Goal: Transaction & Acquisition: Purchase product/service

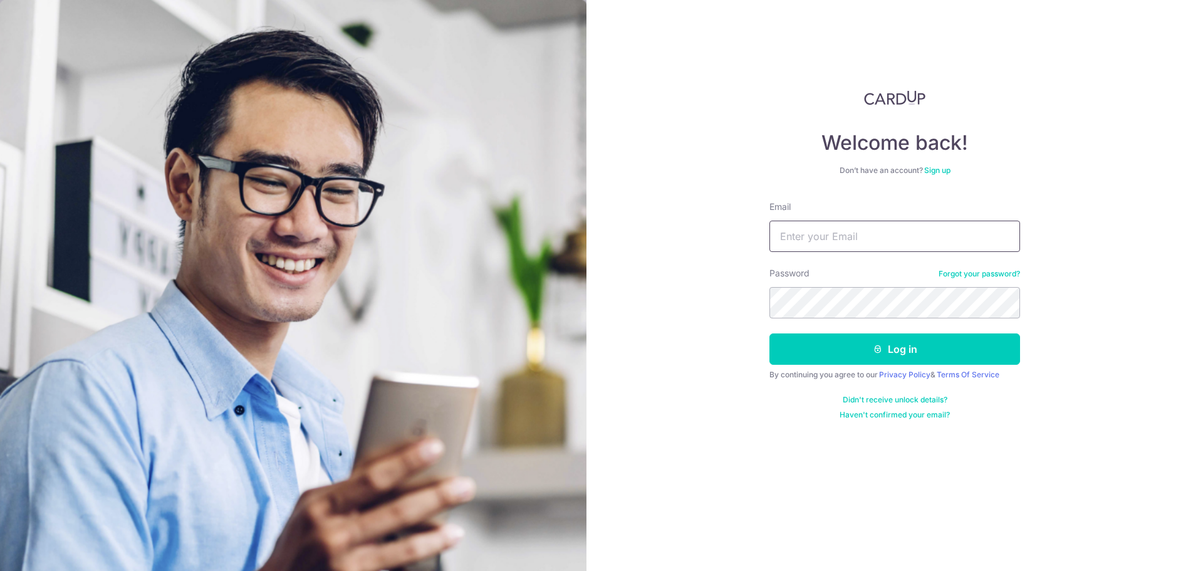
click at [792, 222] on input "Email" at bounding box center [894, 235] width 251 height 31
type input "alson.hj@gmail.com"
click at [769, 333] on button "Log in" at bounding box center [894, 348] width 251 height 31
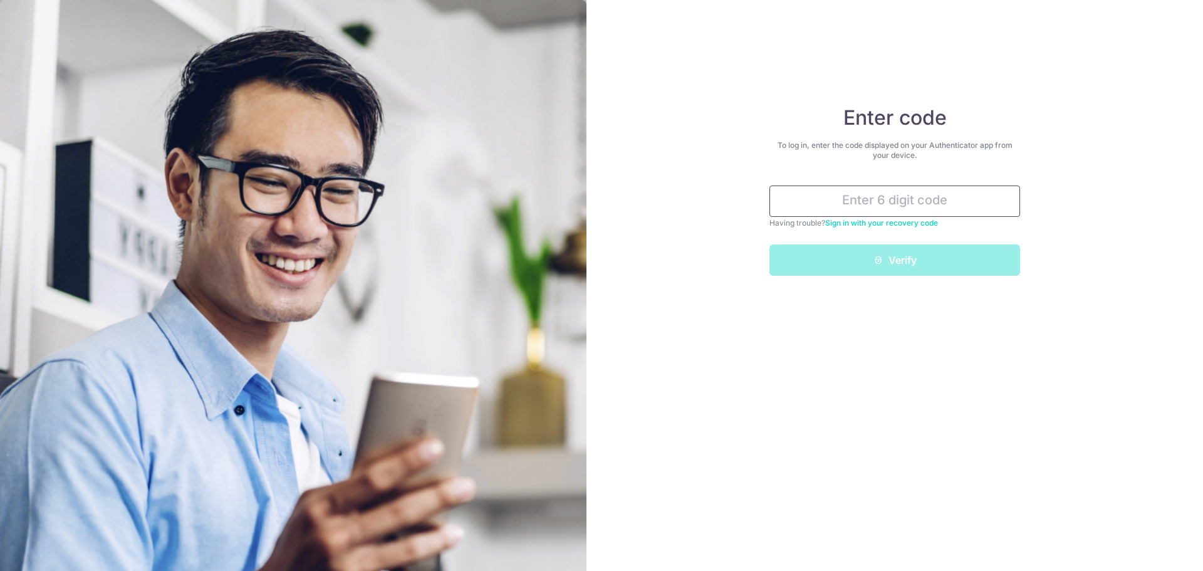
click at [859, 201] on input "text" at bounding box center [894, 200] width 251 height 31
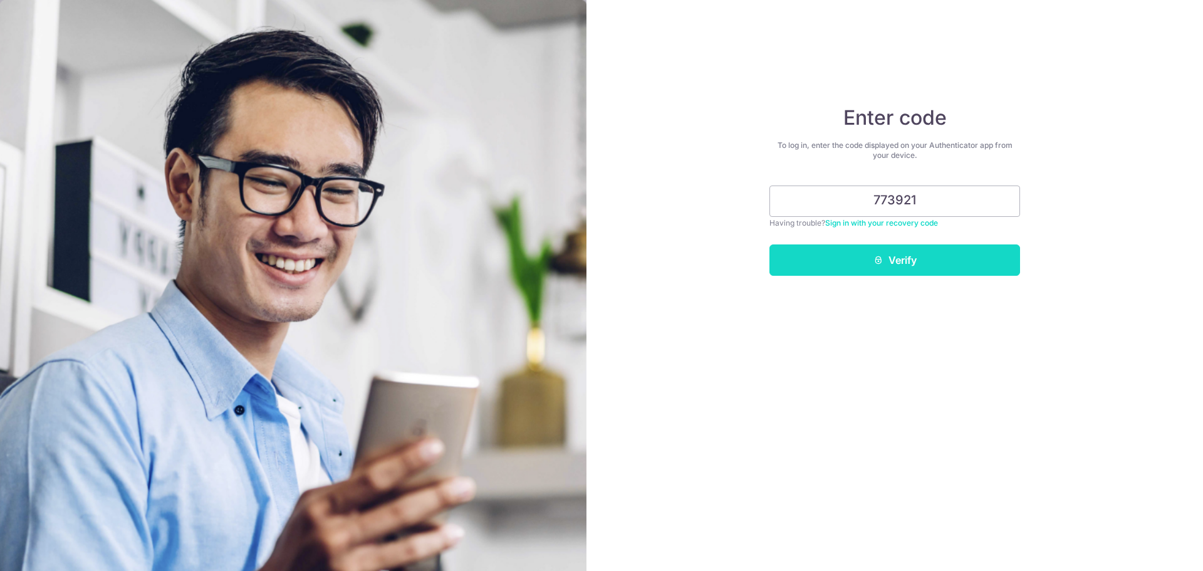
type input "773921"
click at [919, 270] on button "Verify" at bounding box center [894, 259] width 251 height 31
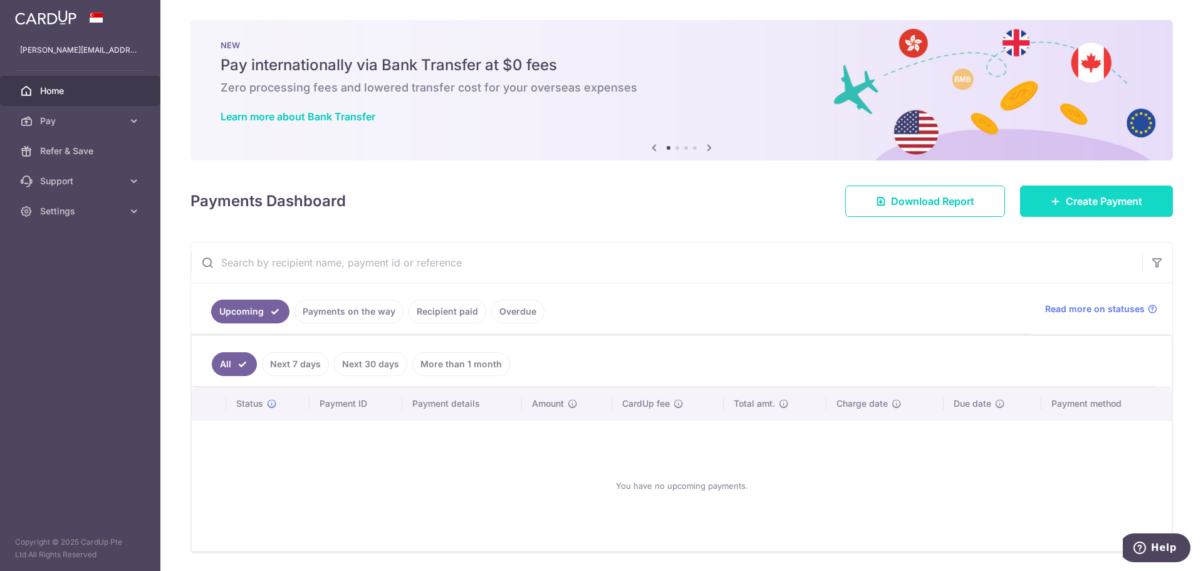
click at [1070, 209] on link "Create Payment" at bounding box center [1096, 200] width 153 height 31
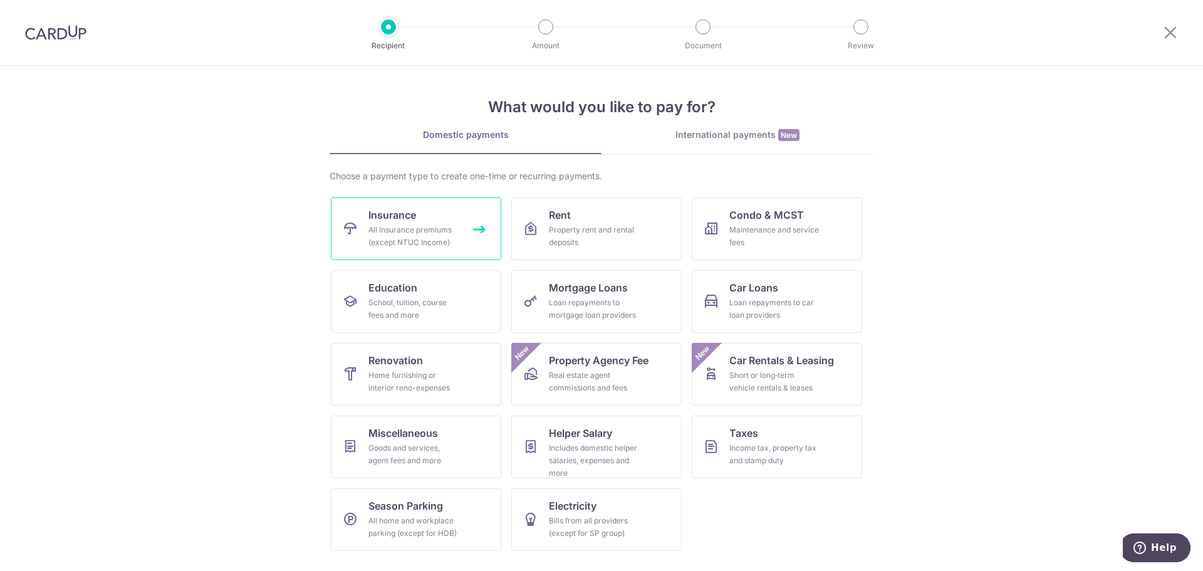
click at [393, 222] on span "Insurance" at bounding box center [392, 214] width 48 height 15
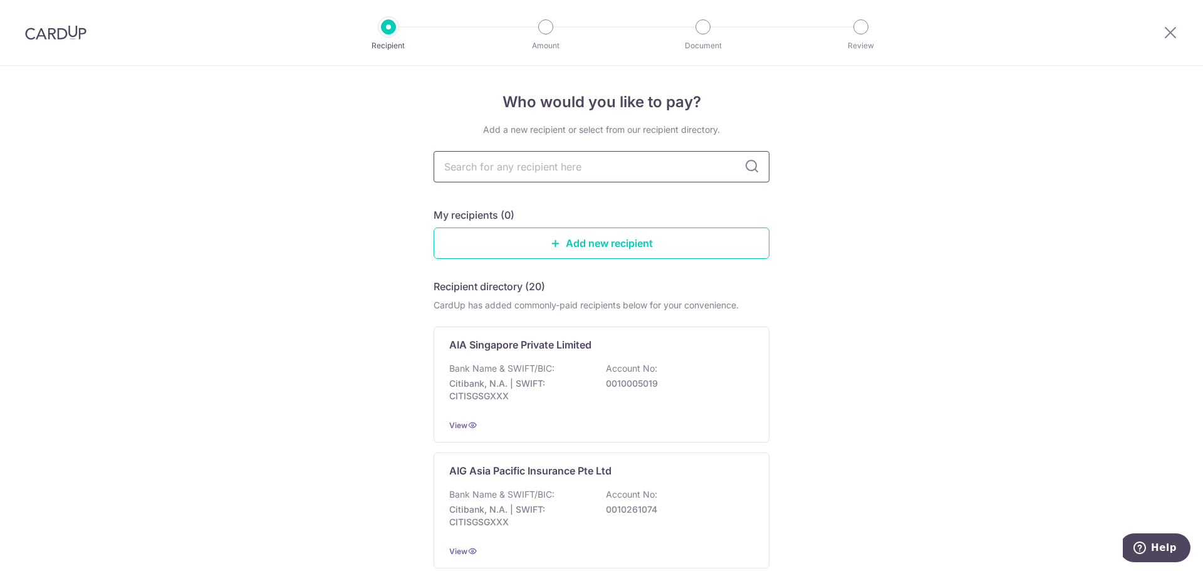
click at [535, 160] on input "text" at bounding box center [601, 166] width 336 height 31
type input "pru"
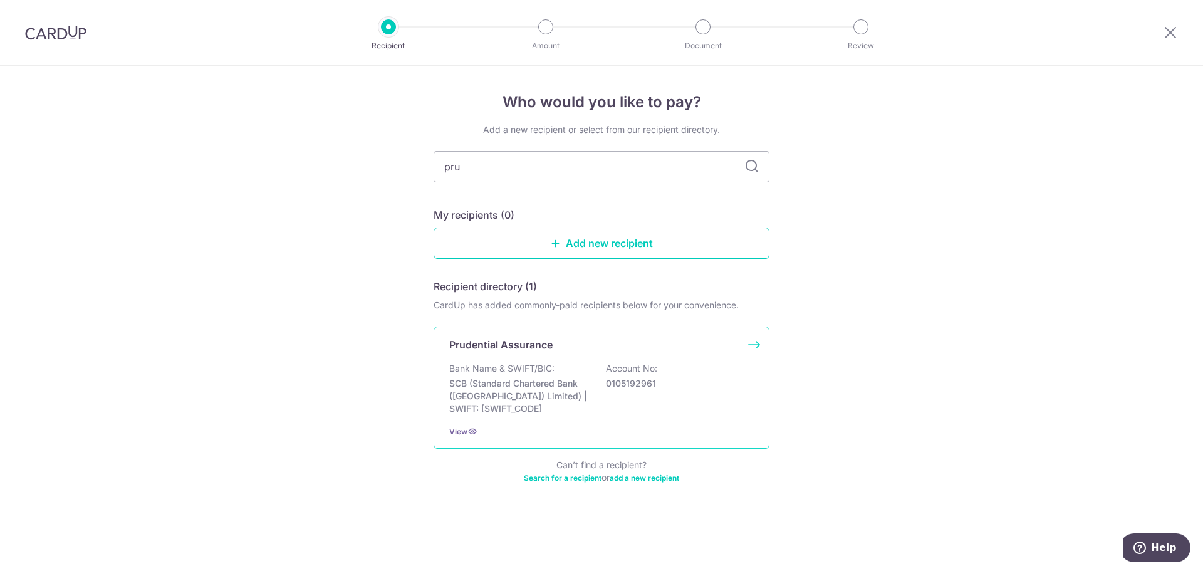
click at [540, 348] on p "Prudential Assurance" at bounding box center [500, 344] width 103 height 15
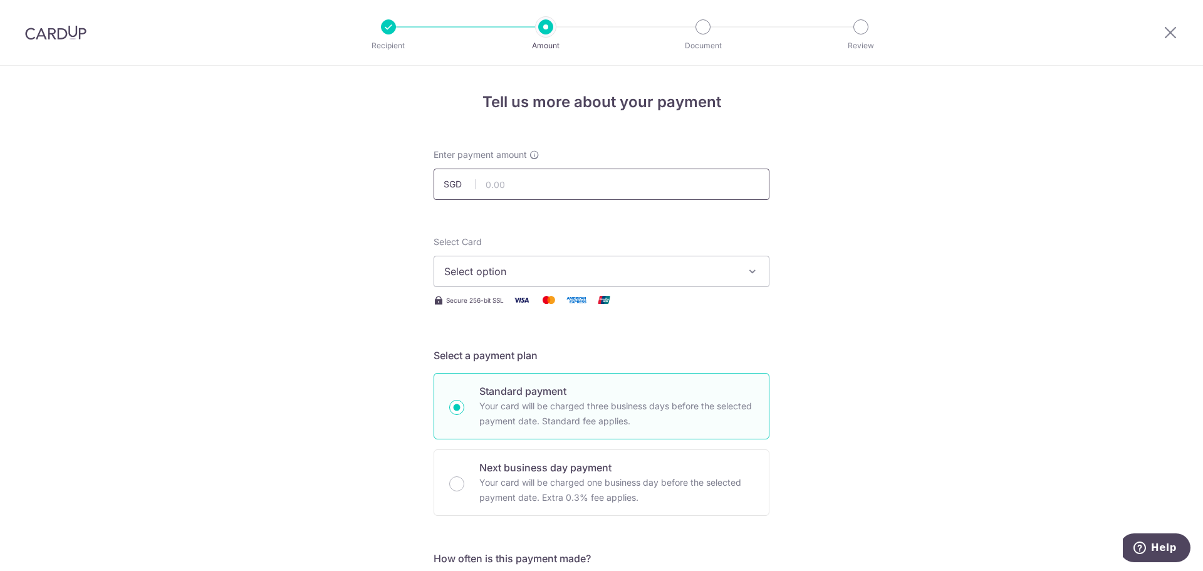
click at [510, 185] on input "text" at bounding box center [601, 183] width 336 height 31
click at [536, 181] on input "text" at bounding box center [601, 183] width 336 height 31
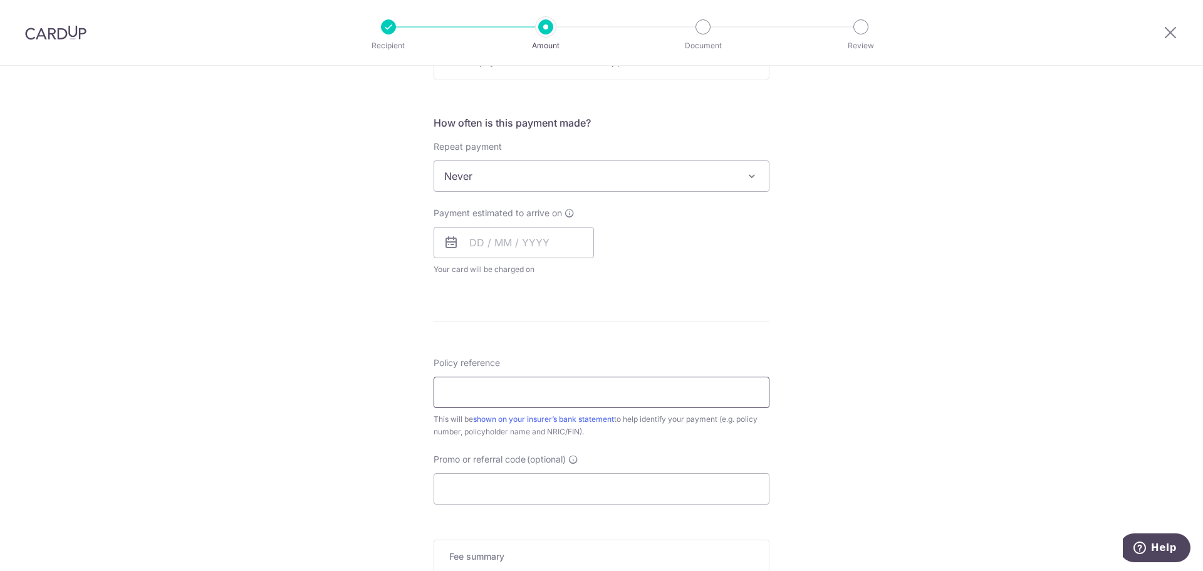
scroll to position [438, 0]
click at [502, 388] on input "Policy reference" at bounding box center [601, 388] width 336 height 31
paste input "A3985438"
type input "A3985438"
drag, startPoint x: 534, startPoint y: 389, endPoint x: 322, endPoint y: 369, distance: 212.6
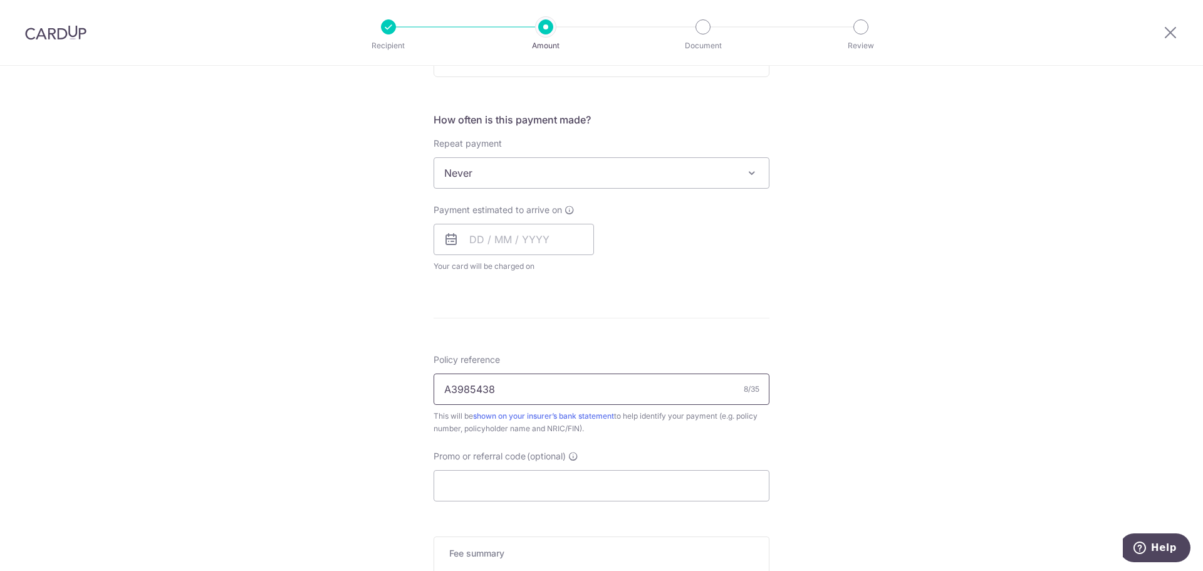
click at [322, 369] on div "Tell us more about your payment Enter payment amount SGD Select Card Select opt…" at bounding box center [601, 193] width 1203 height 1133
click at [680, 390] on input "Policy reference" at bounding box center [601, 388] width 336 height 31
click at [814, 427] on div "Tell us more about your payment Enter payment amount SGD Select Card Select opt…" at bounding box center [601, 193] width 1203 height 1133
click at [677, 394] on input "Policy reference" at bounding box center [601, 388] width 336 height 31
paste input "A3985438"
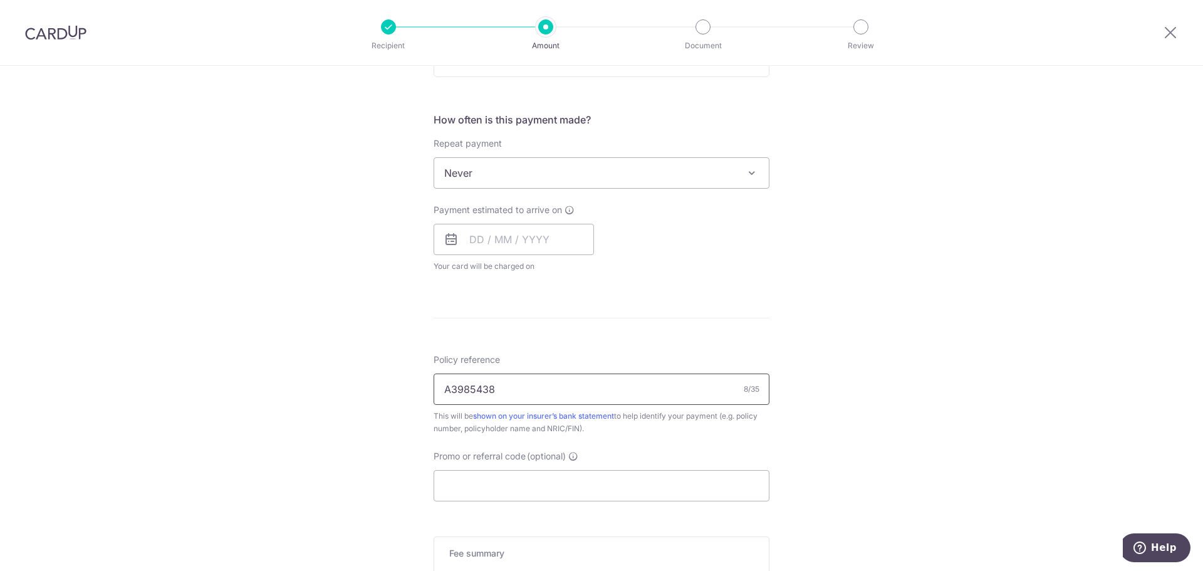
click at [679, 394] on input "A3985438" at bounding box center [601, 388] width 336 height 31
type input "A3985438, [PERSON_NAME], S9028448G"
click at [805, 418] on div "Tell us more about your payment Enter payment amount SGD Select Card Select opt…" at bounding box center [601, 193] width 1203 height 1133
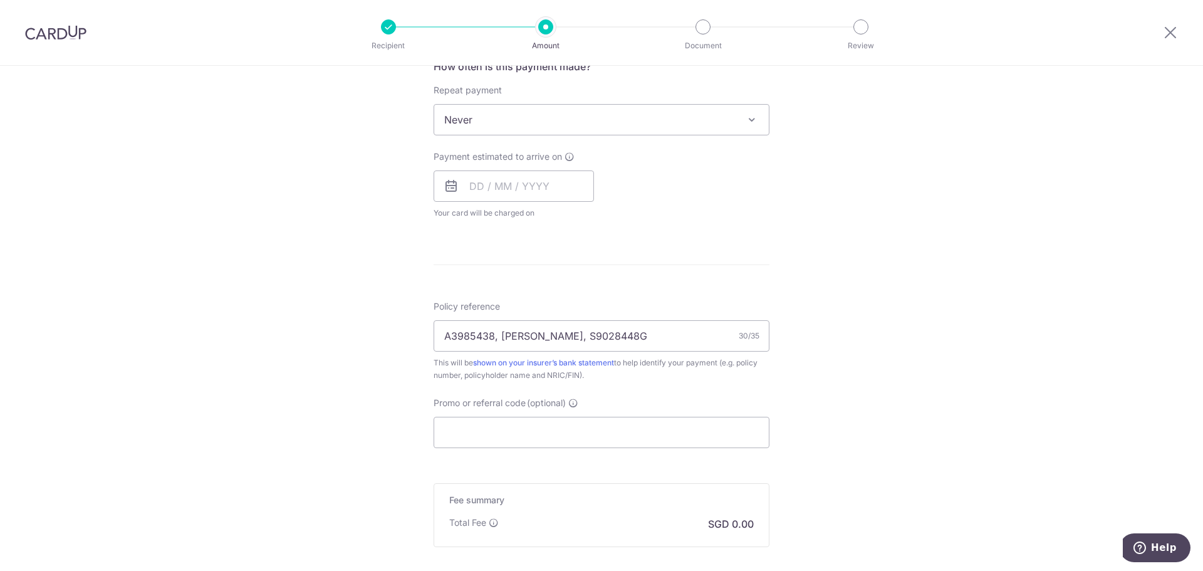
scroll to position [501, 0]
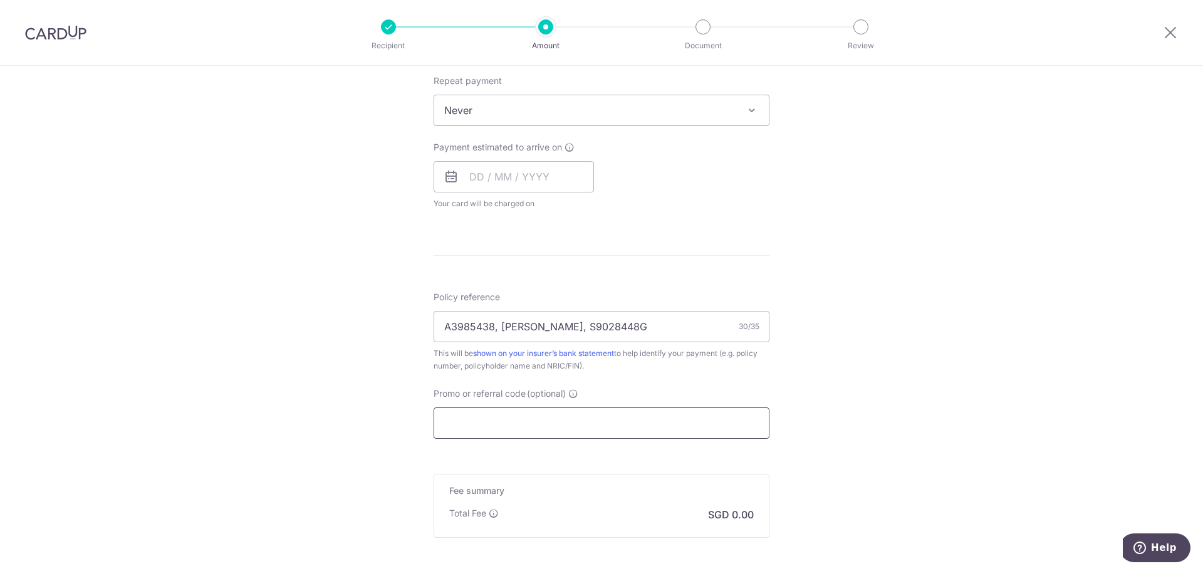
click at [535, 424] on input "Promo or referral code (optional)" at bounding box center [601, 422] width 336 height 31
paste input "OFF225"
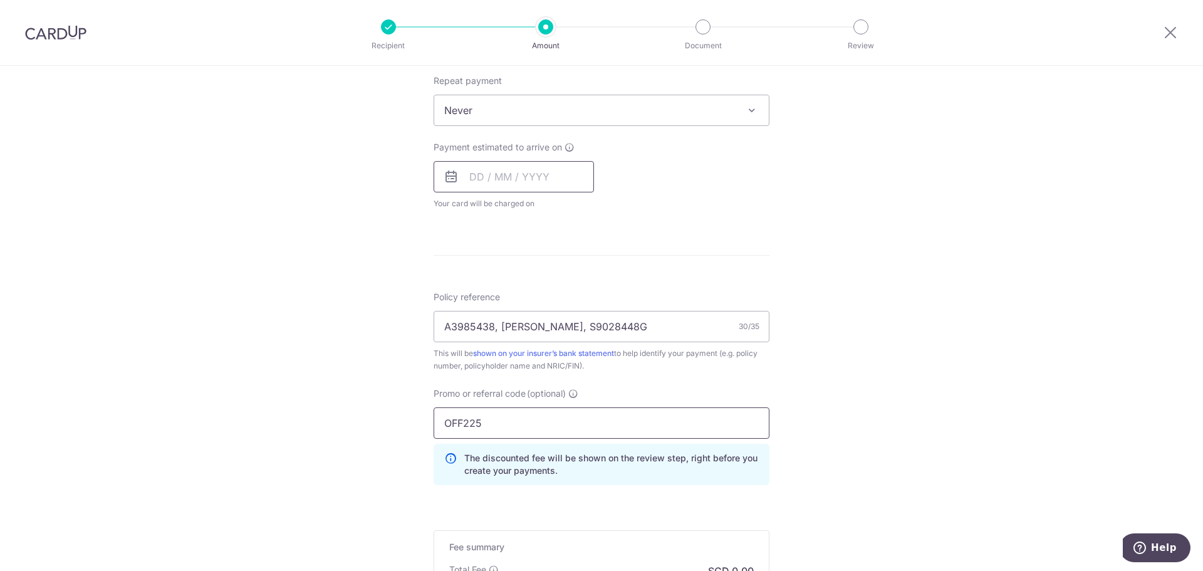
type input "OFF225"
click at [479, 179] on input "text" at bounding box center [513, 176] width 160 height 31
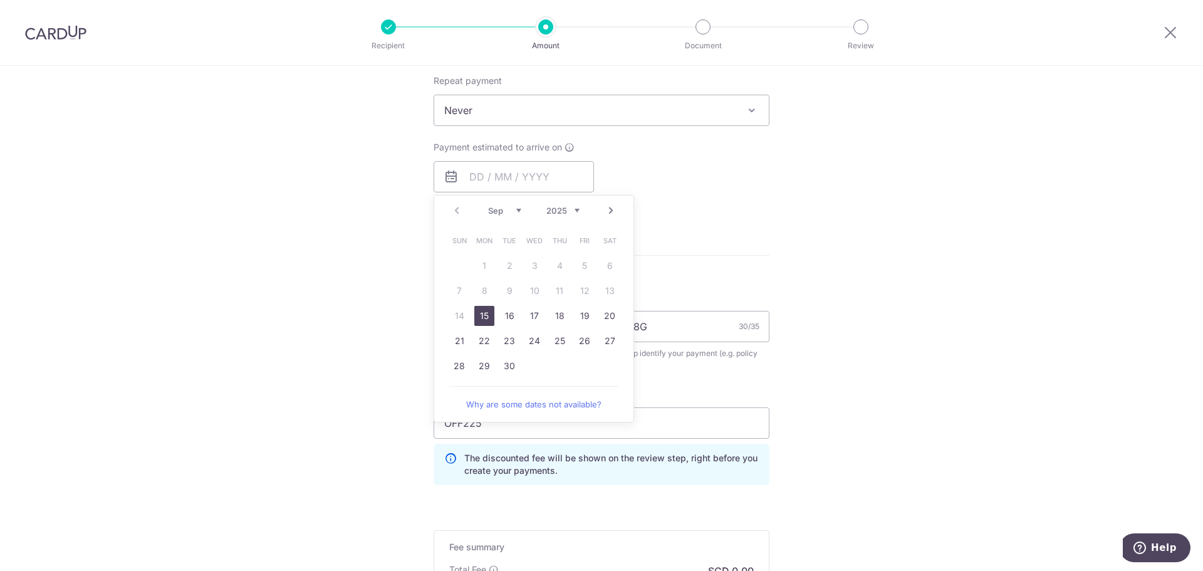
click at [685, 153] on div "Payment estimated to arrive on Prev Next Sep Oct Nov Dec 2025 2026 2027 2028 20…" at bounding box center [601, 175] width 351 height 69
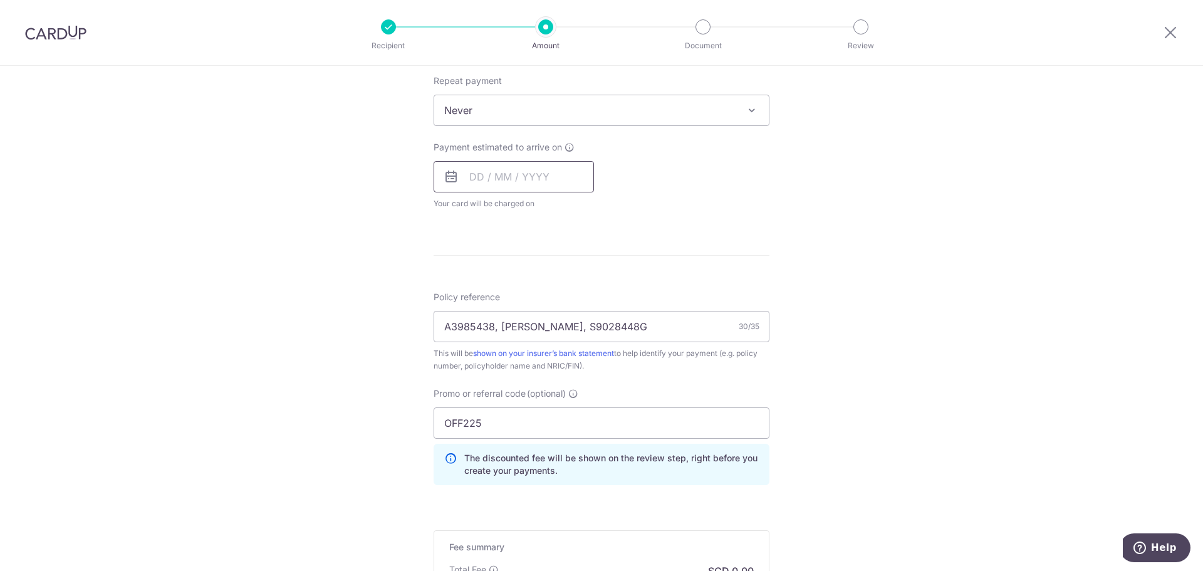
click at [472, 178] on input "text" at bounding box center [513, 176] width 160 height 31
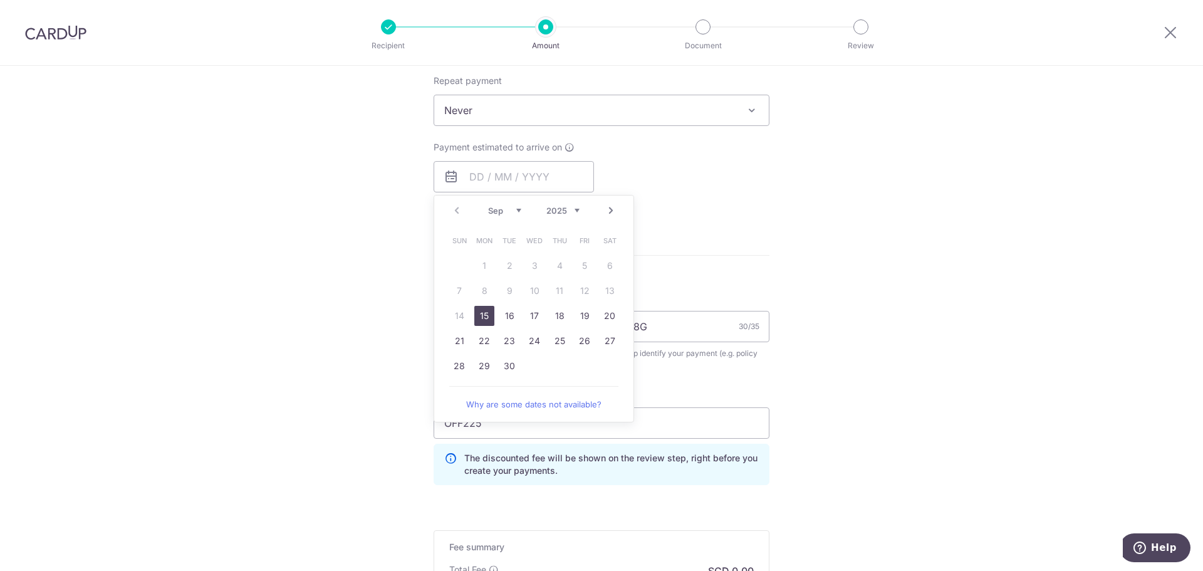
click at [478, 316] on link "15" at bounding box center [484, 316] width 20 height 20
type input "[DATE]"
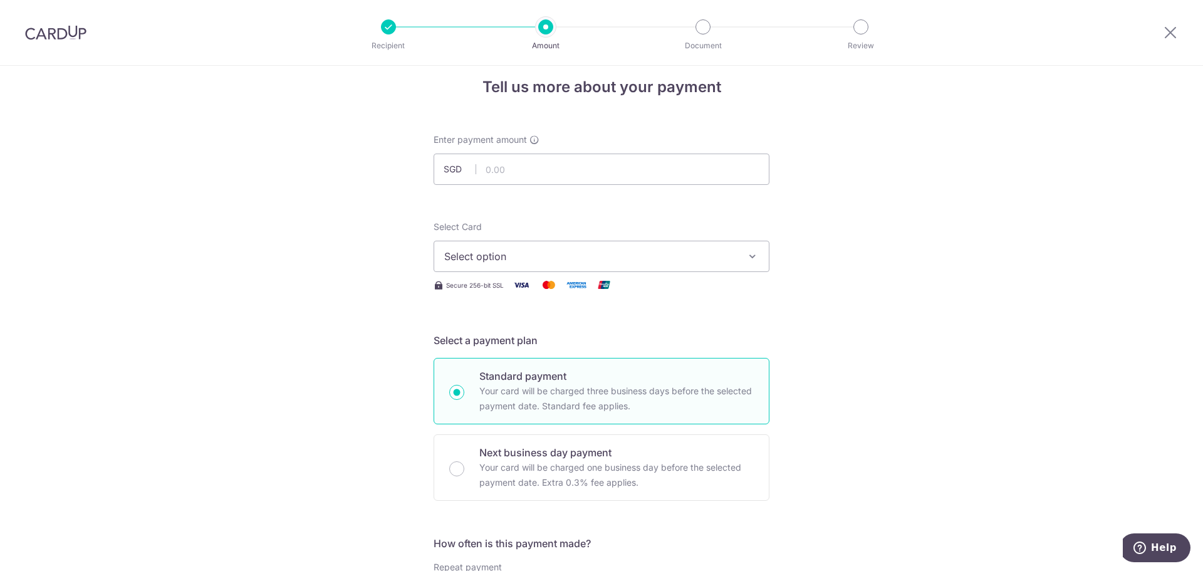
scroll to position [0, 0]
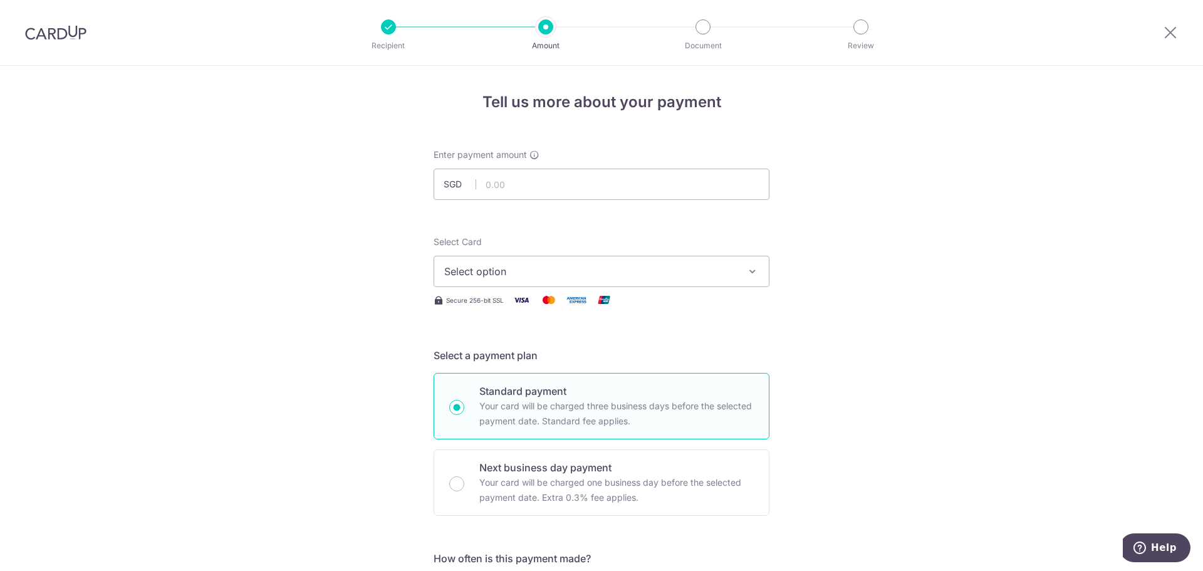
click at [496, 269] on span "Select option" at bounding box center [590, 271] width 292 height 15
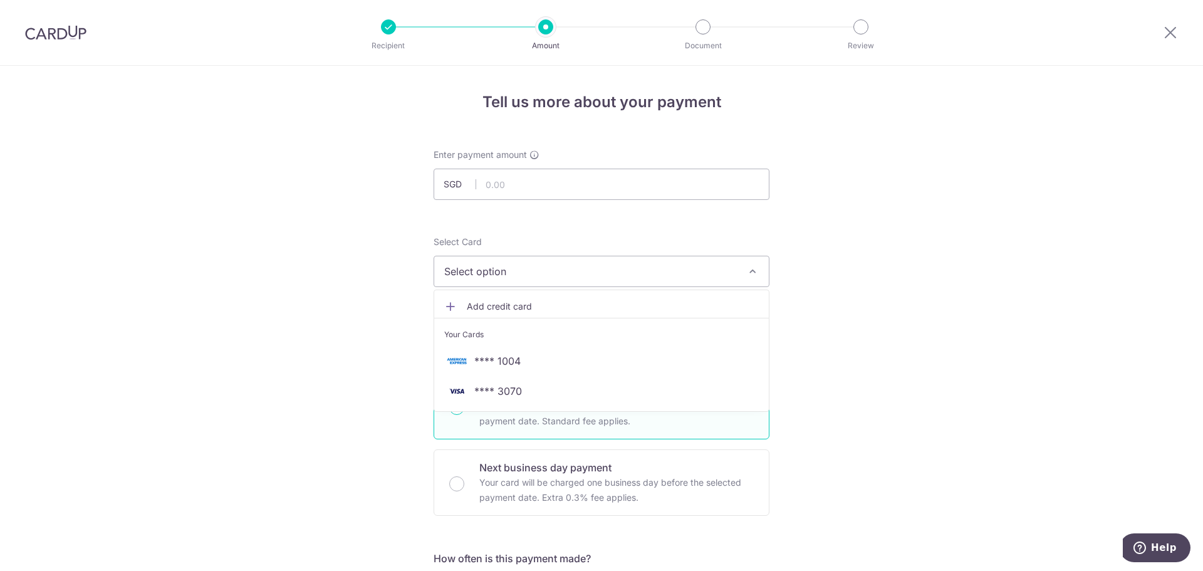
click at [484, 301] on span "Add credit card" at bounding box center [613, 306] width 292 height 13
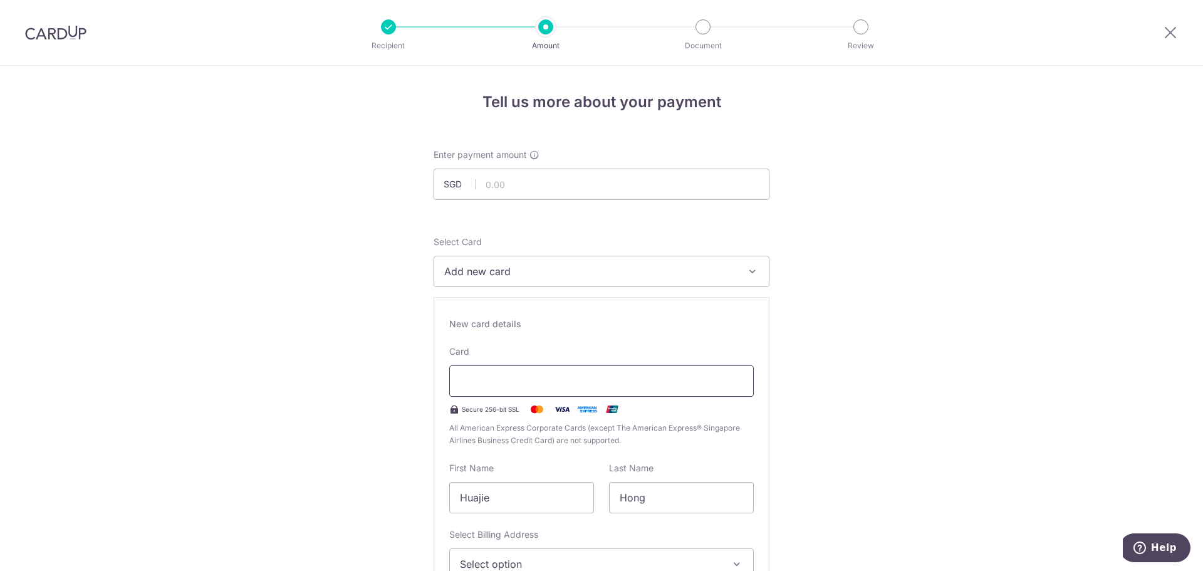
click at [499, 393] on div at bounding box center [601, 380] width 304 height 31
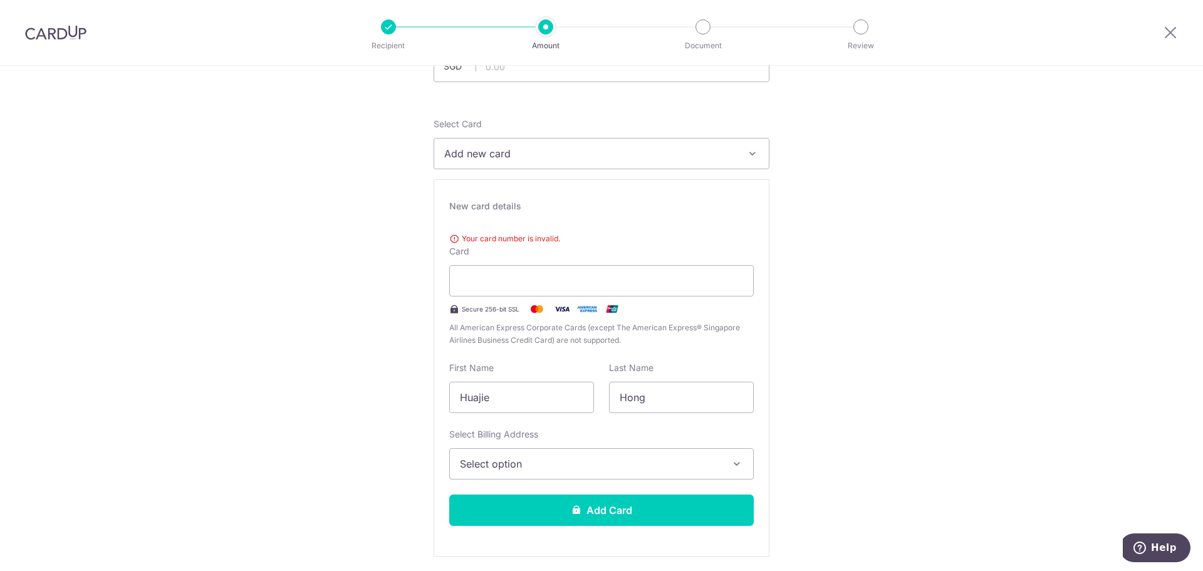
scroll to position [125, 0]
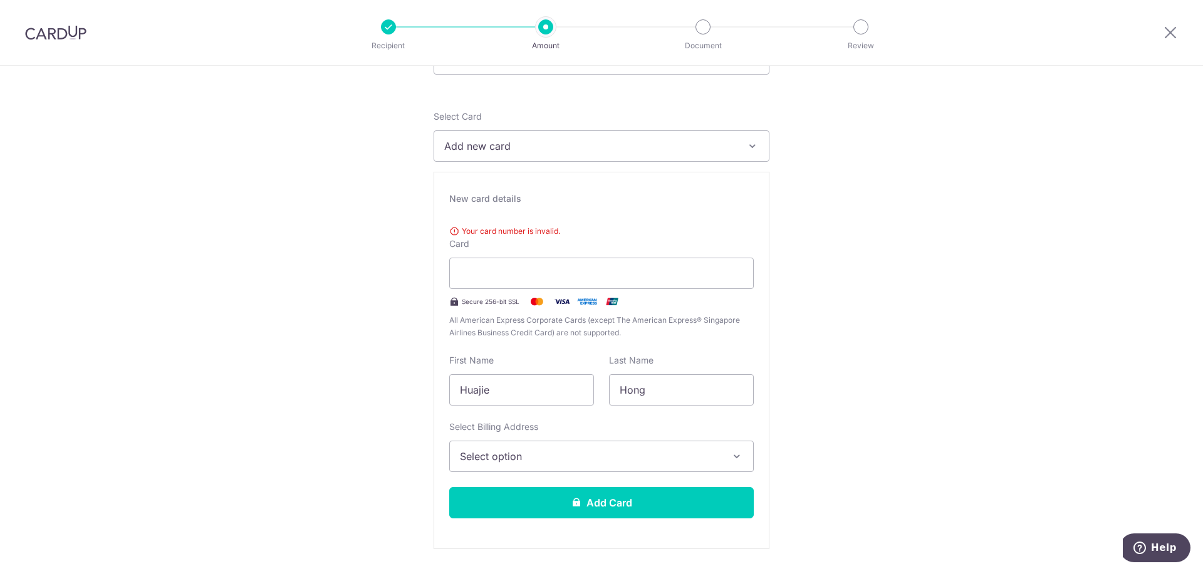
click at [547, 444] on button "Select option" at bounding box center [601, 455] width 304 height 31
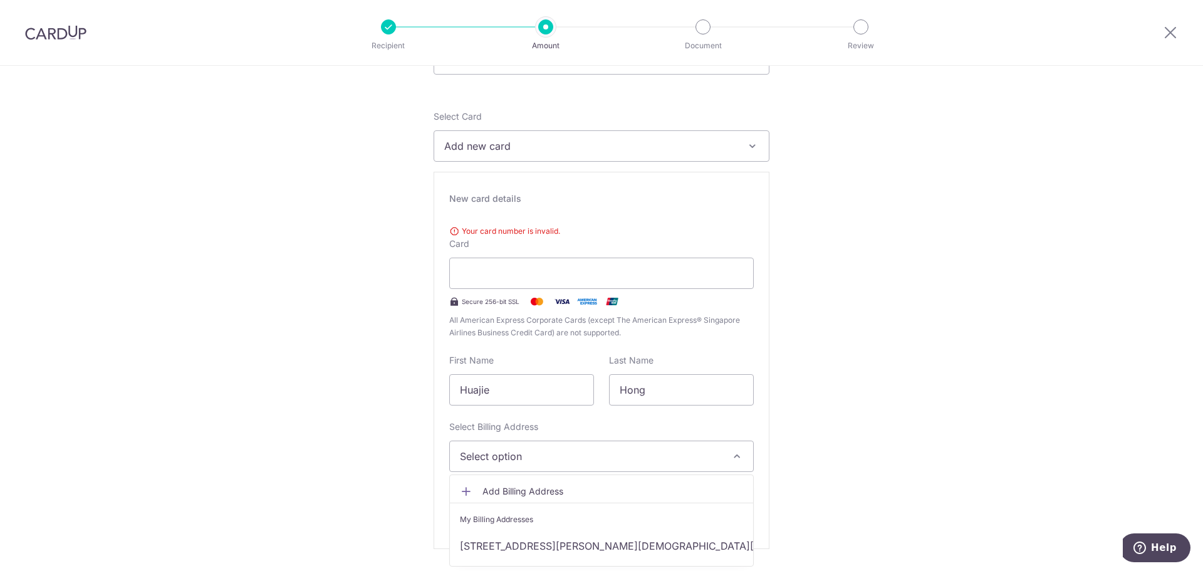
click at [534, 487] on span "Add Billing Address" at bounding box center [612, 491] width 261 height 13
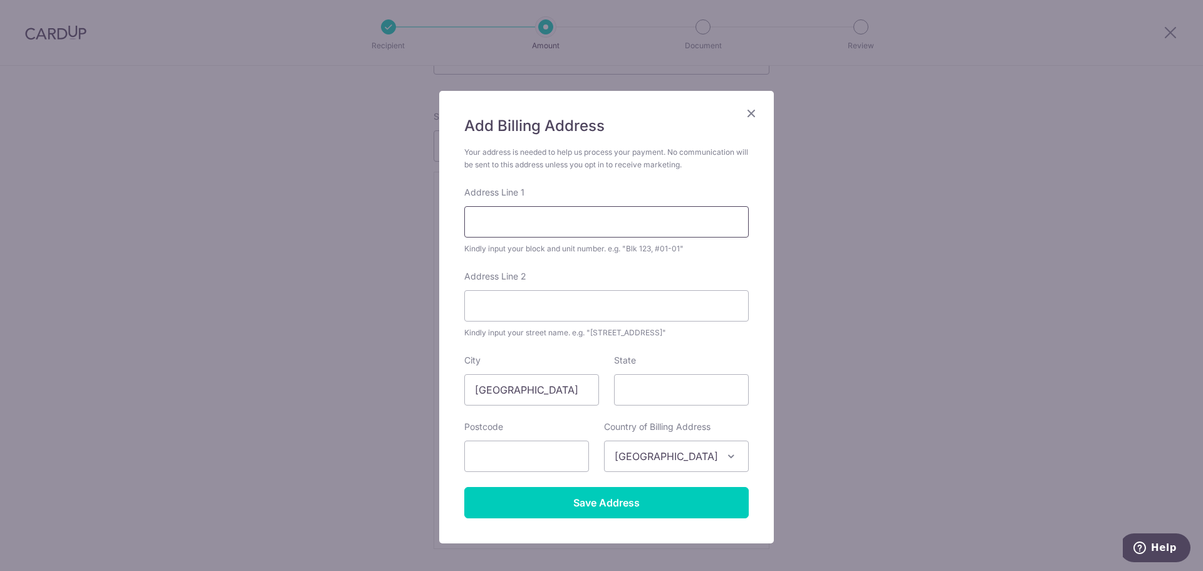
click at [525, 215] on input "Address Line 1" at bounding box center [606, 221] width 284 height 31
type input "8C Jalan Lempeng, #24-34"
click at [842, 329] on div "Add Billing Address Your address is needed to help us process your payment. No …" at bounding box center [601, 285] width 1203 height 571
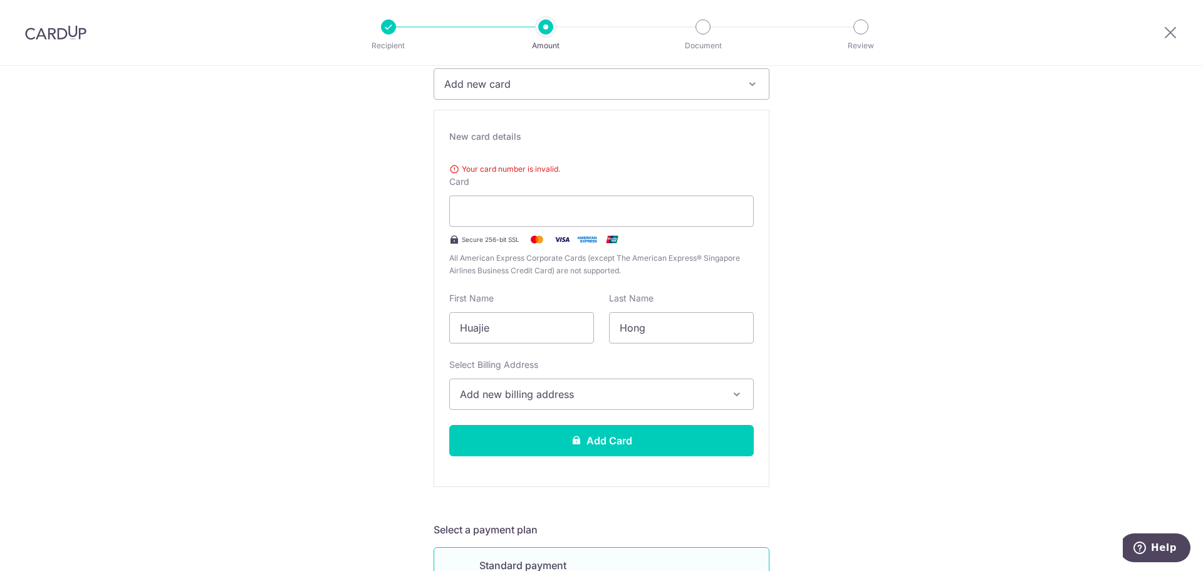
scroll to position [188, 0]
click at [568, 393] on span "Add new billing address" at bounding box center [590, 393] width 261 height 15
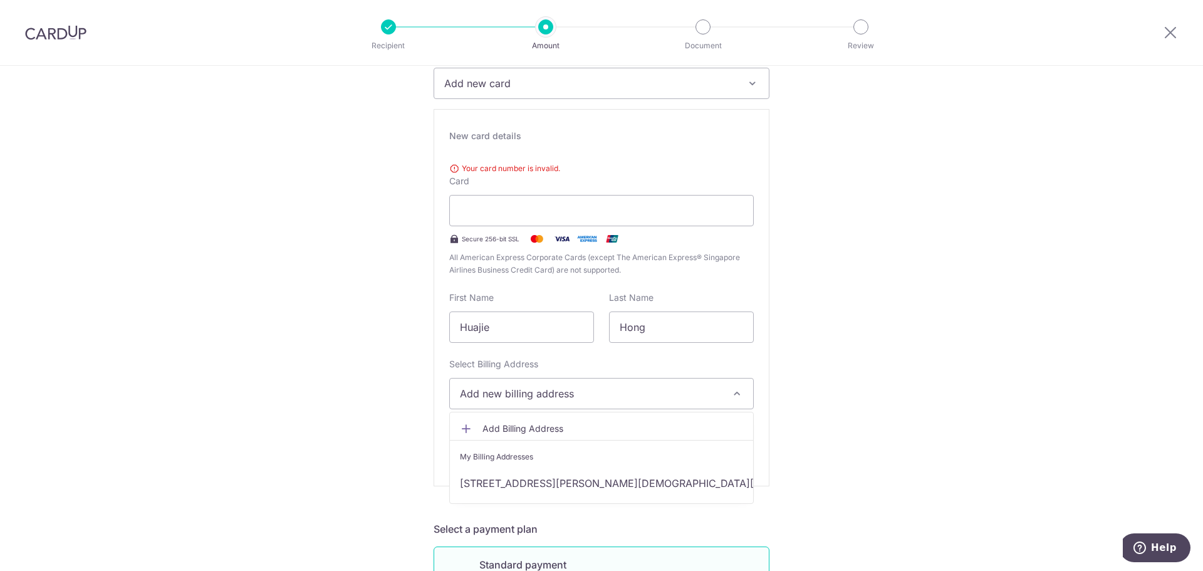
click at [532, 431] on span "Add Billing Address" at bounding box center [612, 428] width 261 height 13
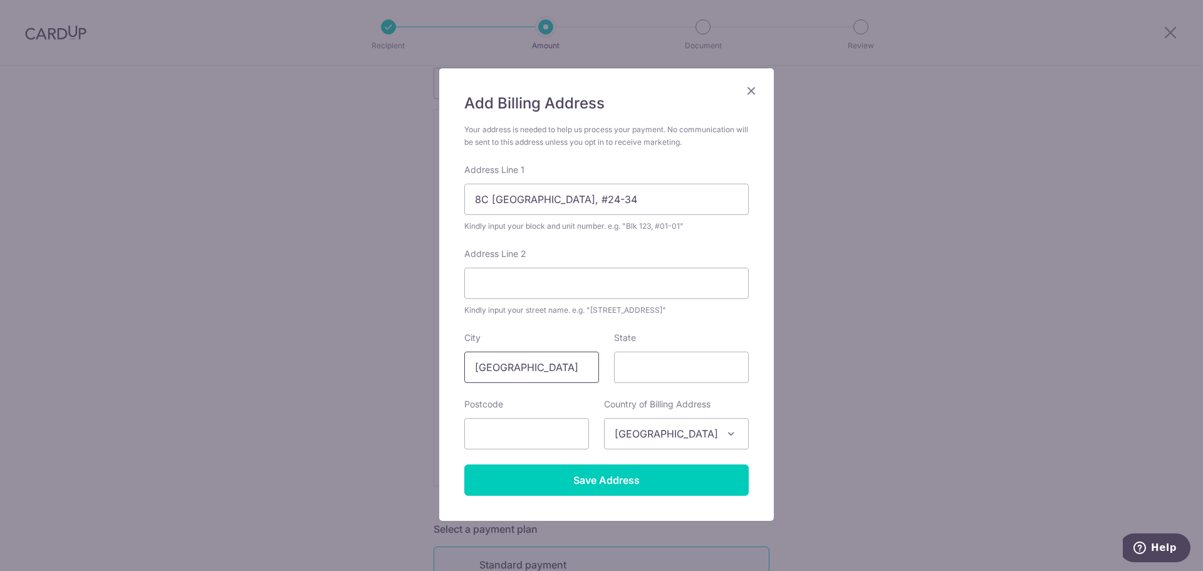
scroll to position [63, 0]
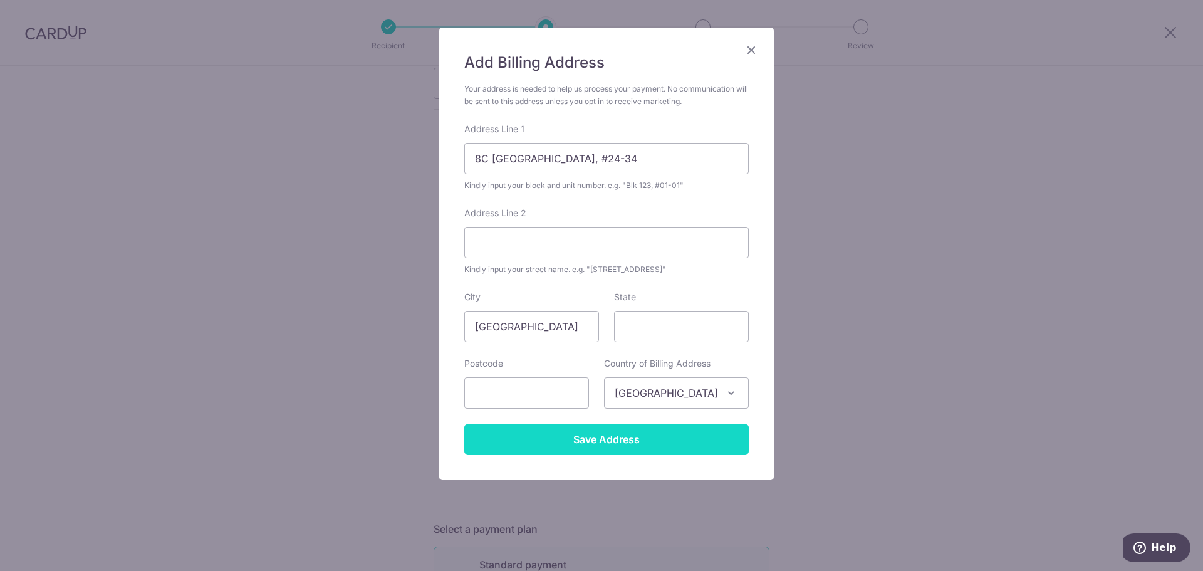
click at [606, 433] on input "Save Address" at bounding box center [606, 438] width 284 height 31
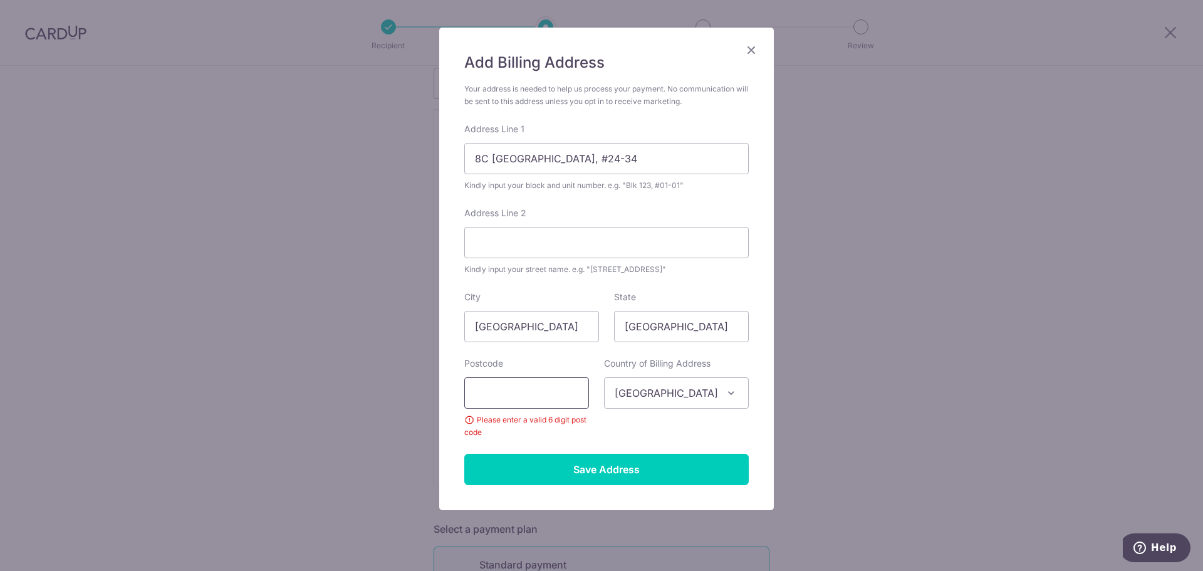
click at [528, 395] on input "text" at bounding box center [526, 392] width 125 height 31
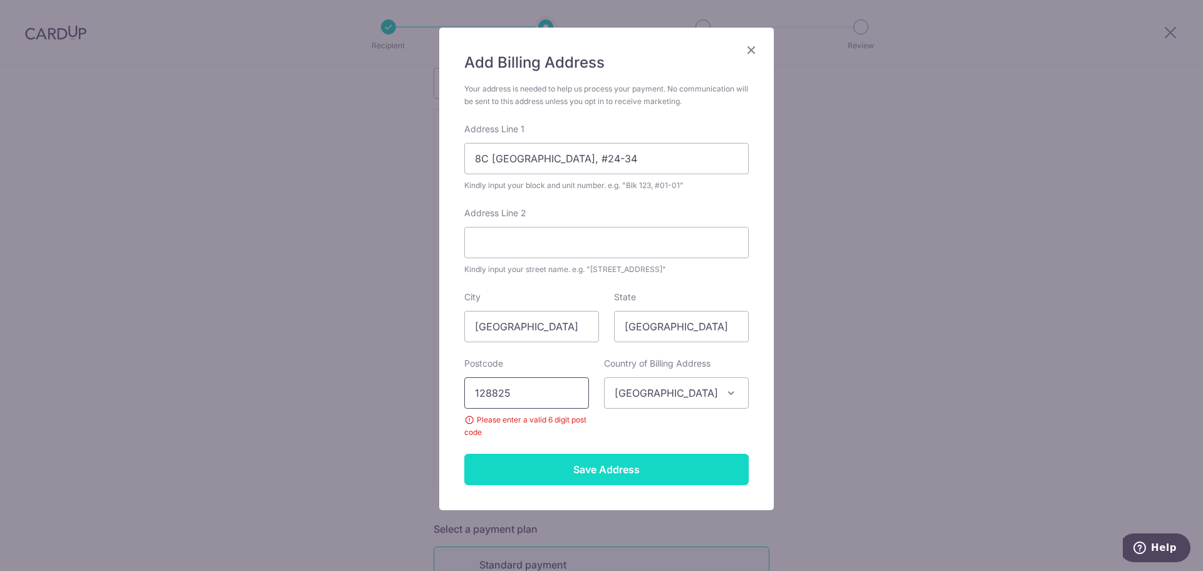
type input "128825"
click at [546, 462] on input "Save Address" at bounding box center [606, 468] width 284 height 31
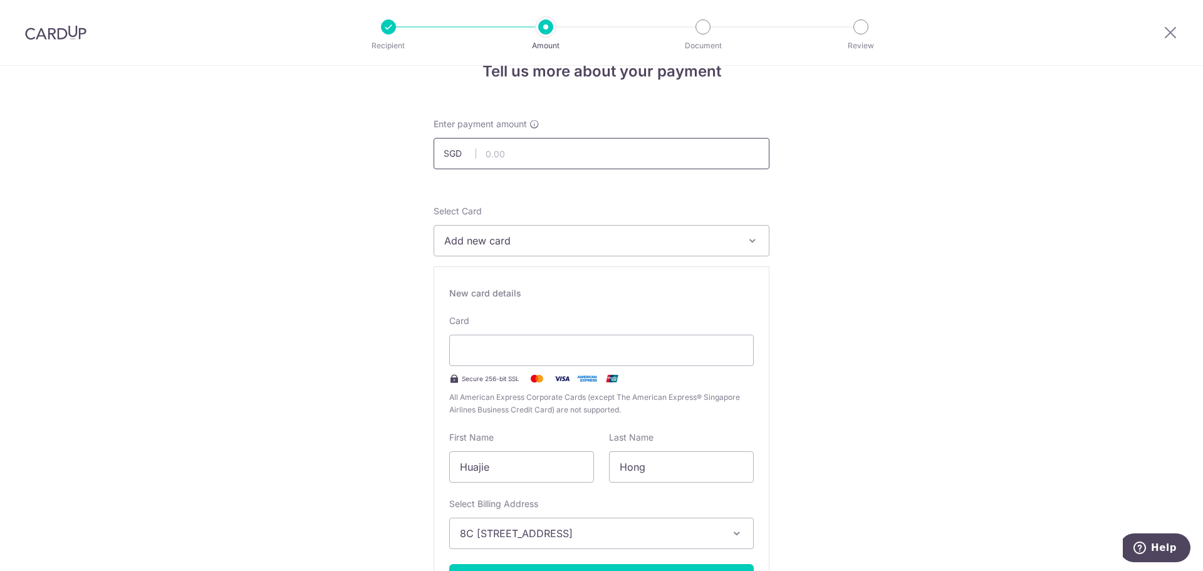
scroll to position [0, 0]
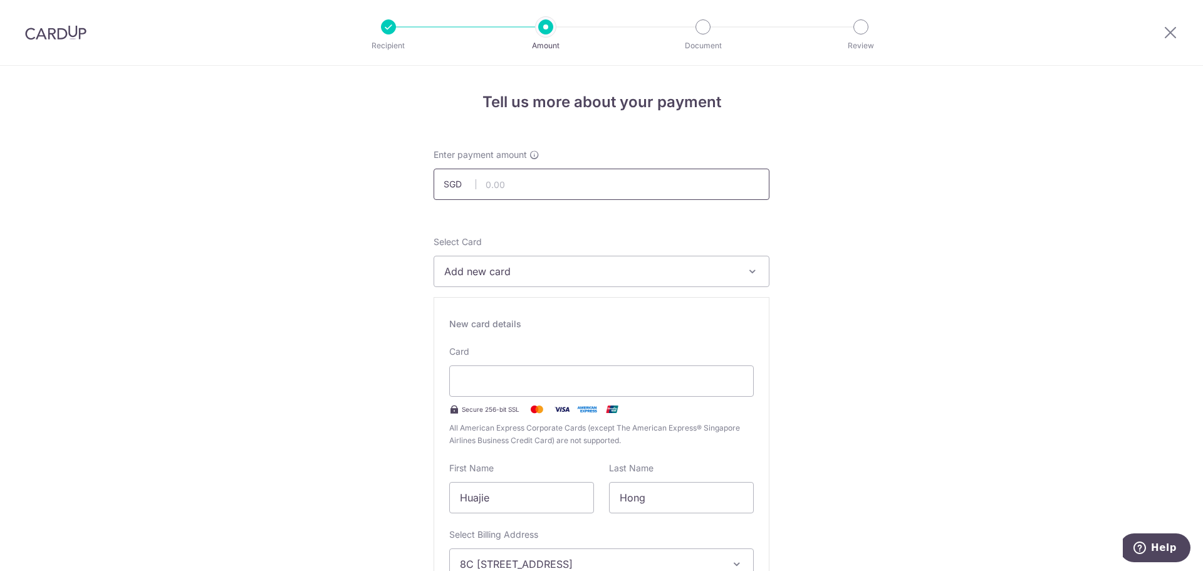
click at [523, 190] on input "text" at bounding box center [601, 183] width 336 height 31
click at [574, 175] on input "text" at bounding box center [601, 183] width 336 height 31
type input "1,526.83"
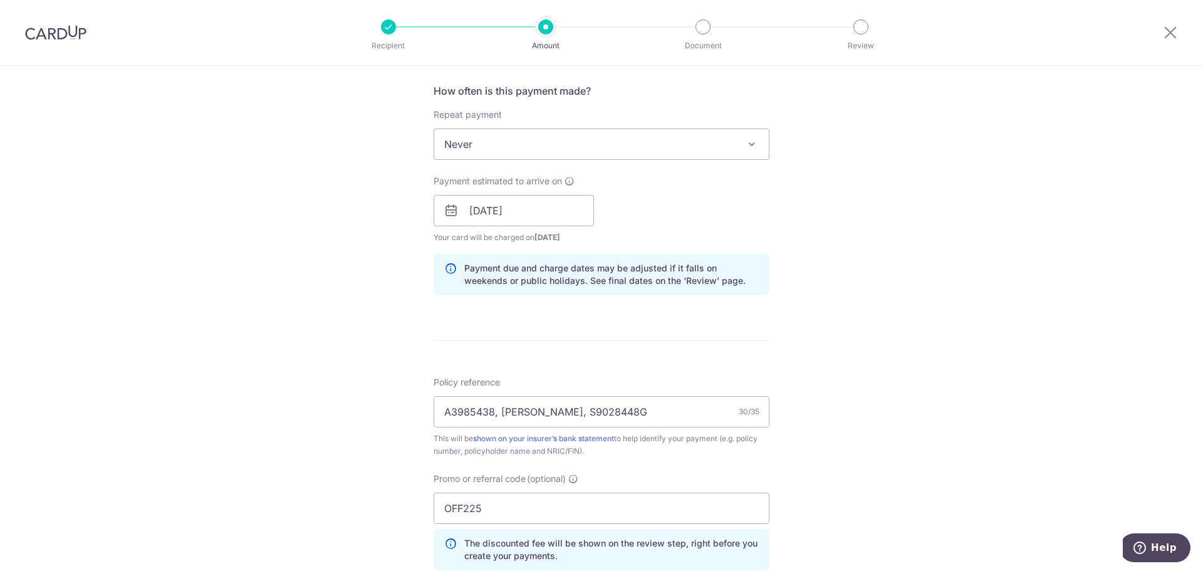
scroll to position [814, 0]
click at [921, 410] on div "Tell us more about your payment Enter payment amount SGD 1,526.83 1526.83 Selec…" at bounding box center [601, 44] width 1203 height 1585
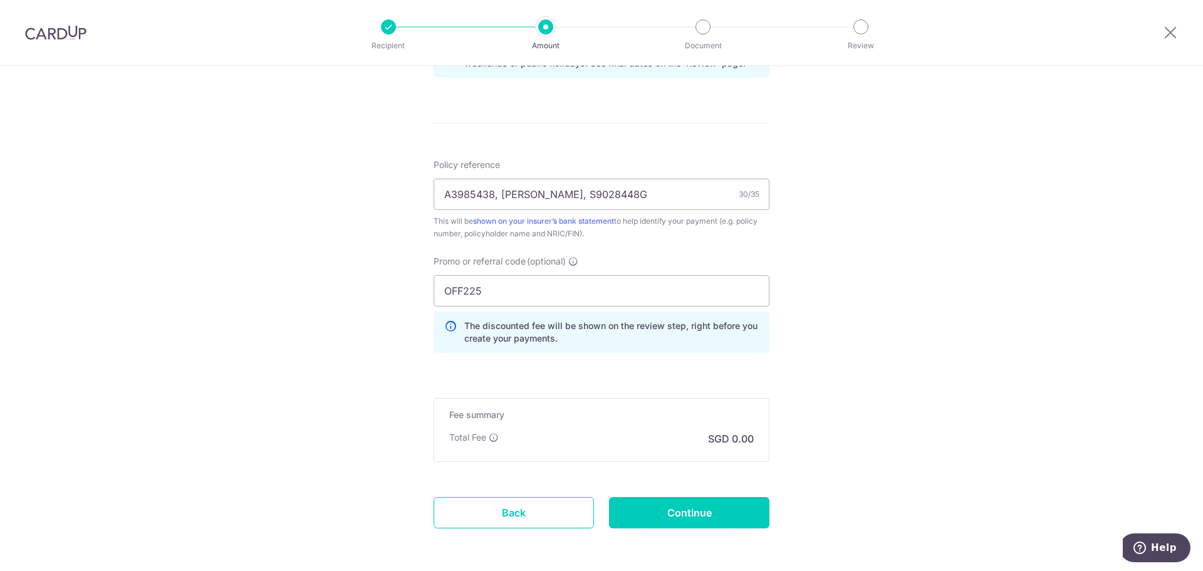
scroll to position [1080, 0]
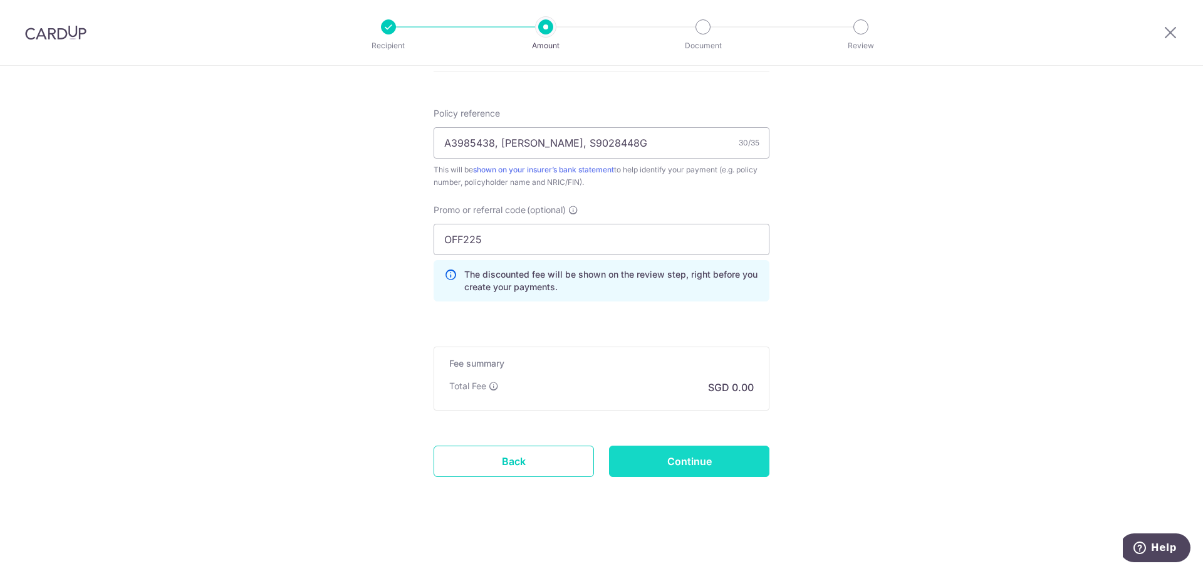
click at [710, 460] on input "Continue" at bounding box center [689, 460] width 160 height 31
type input "Create Schedule"
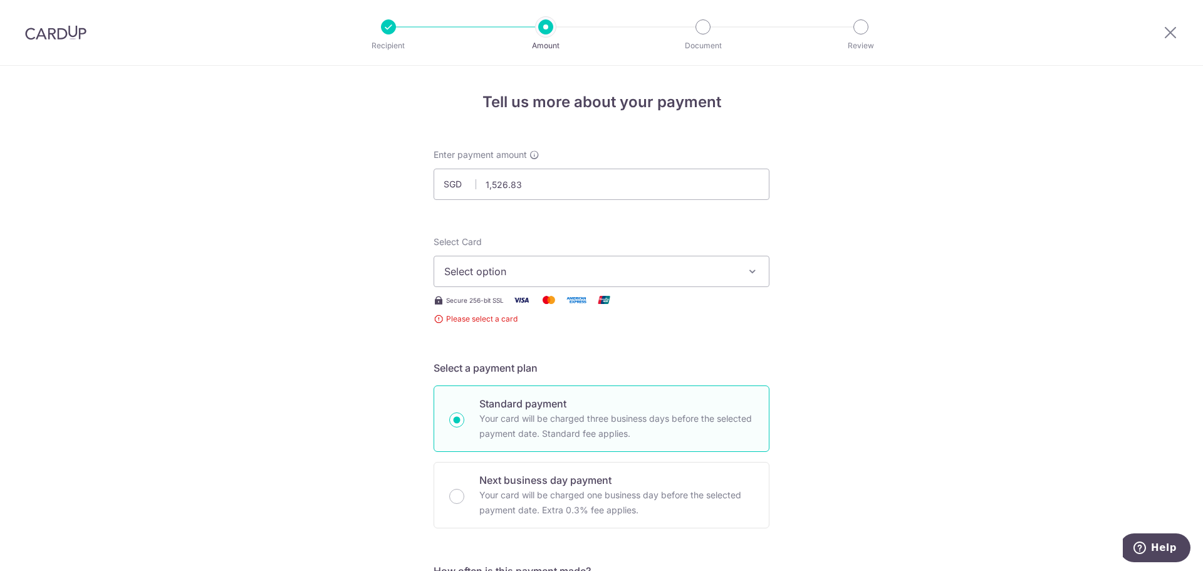
click at [541, 274] on span "Select option" at bounding box center [590, 271] width 292 height 15
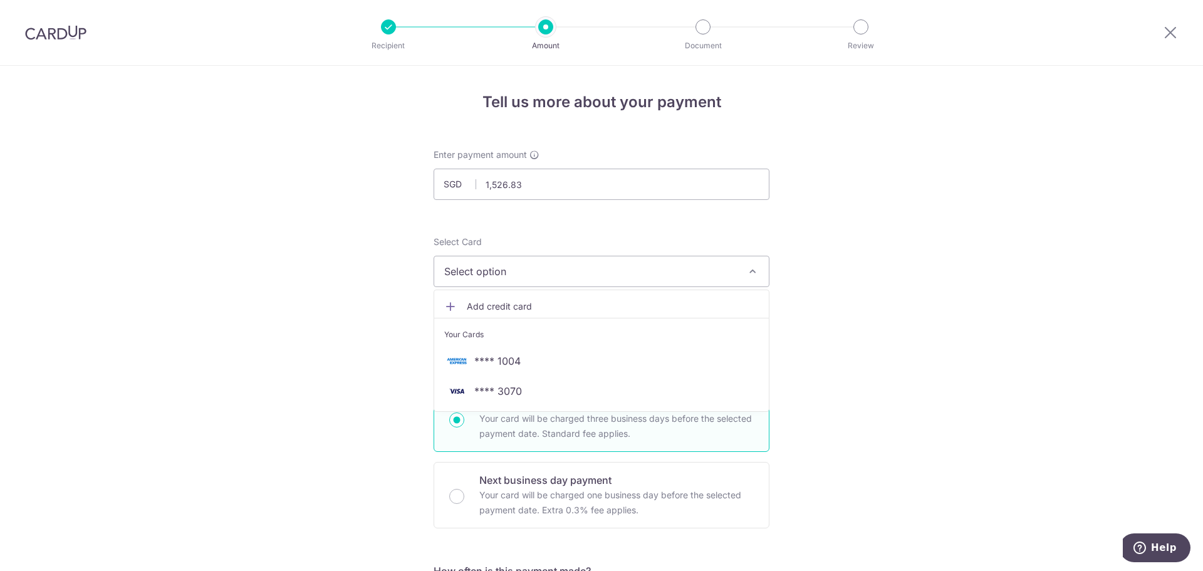
click at [492, 303] on span "Add credit card" at bounding box center [613, 306] width 292 height 13
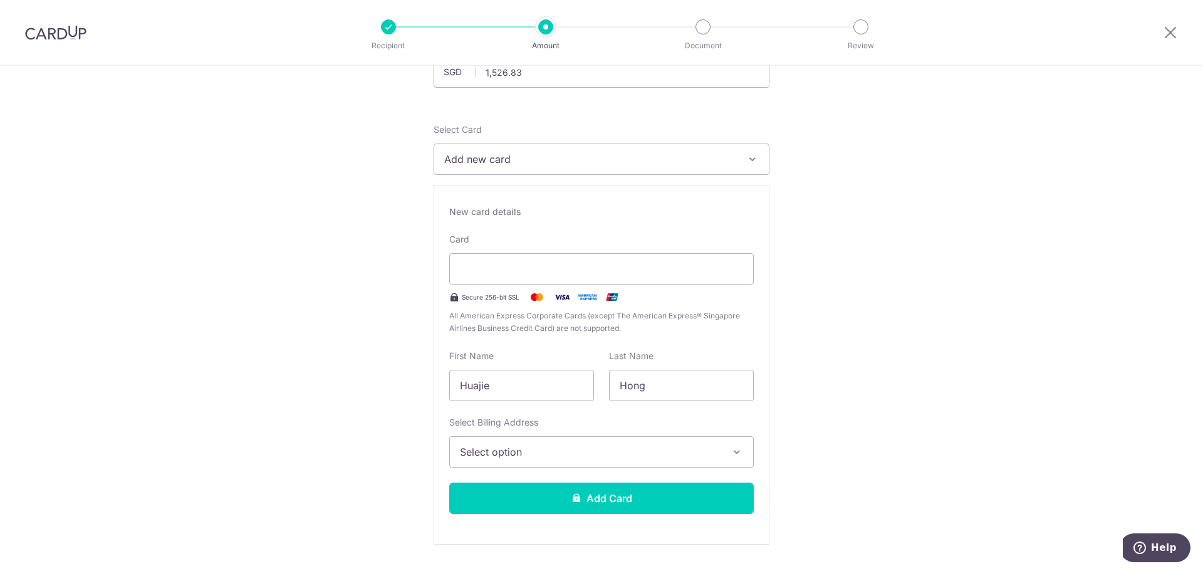
scroll to position [125, 0]
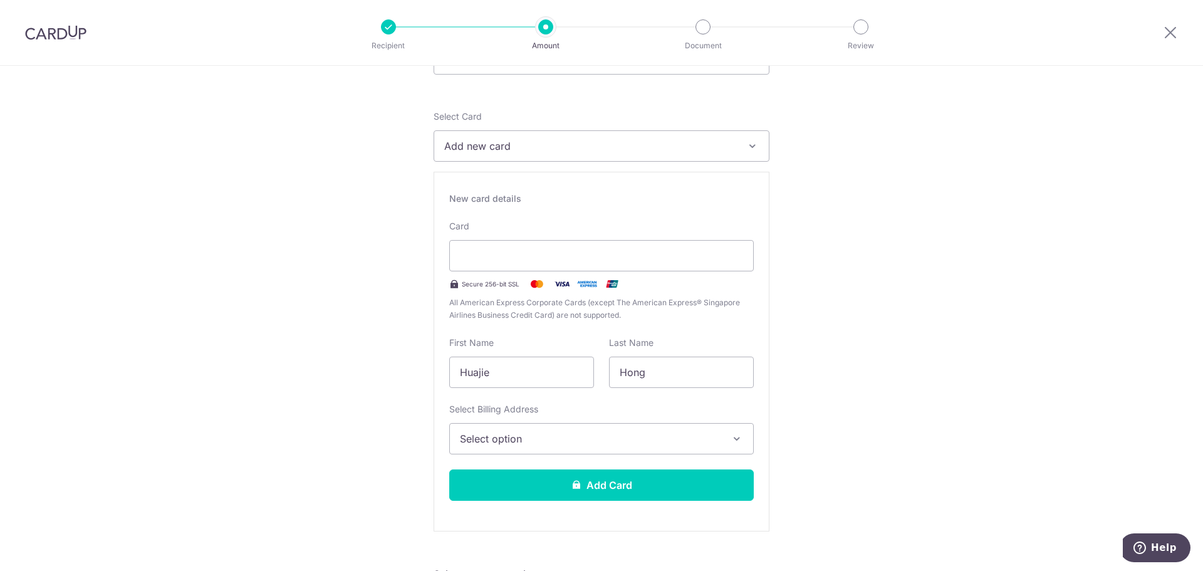
click at [593, 441] on span "Select option" at bounding box center [590, 438] width 261 height 15
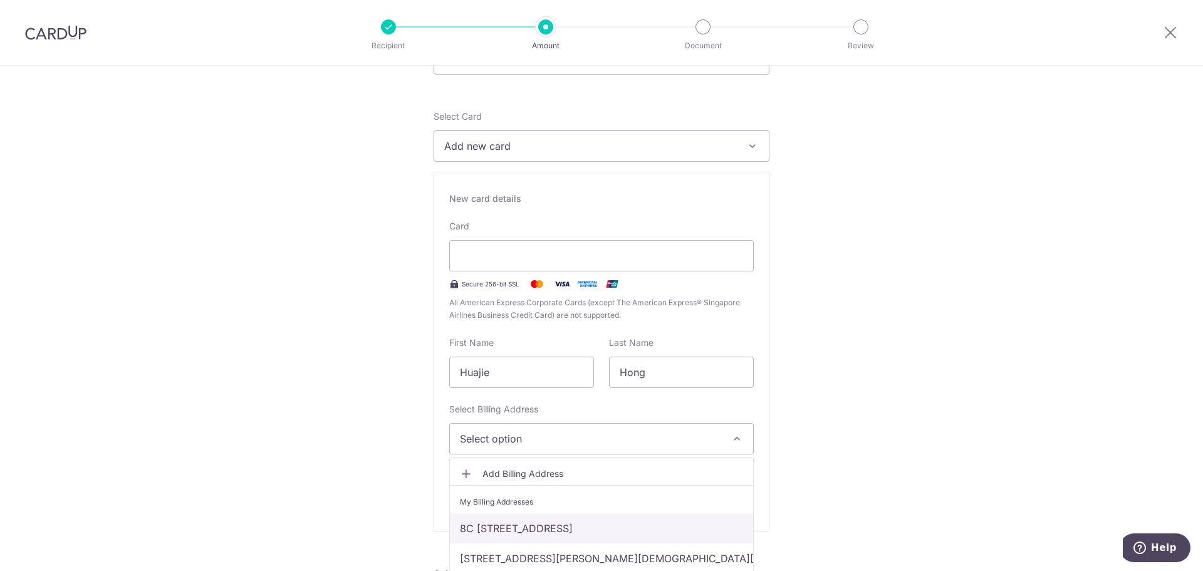
click at [549, 529] on link "8C [STREET_ADDRESS]" at bounding box center [601, 528] width 303 height 30
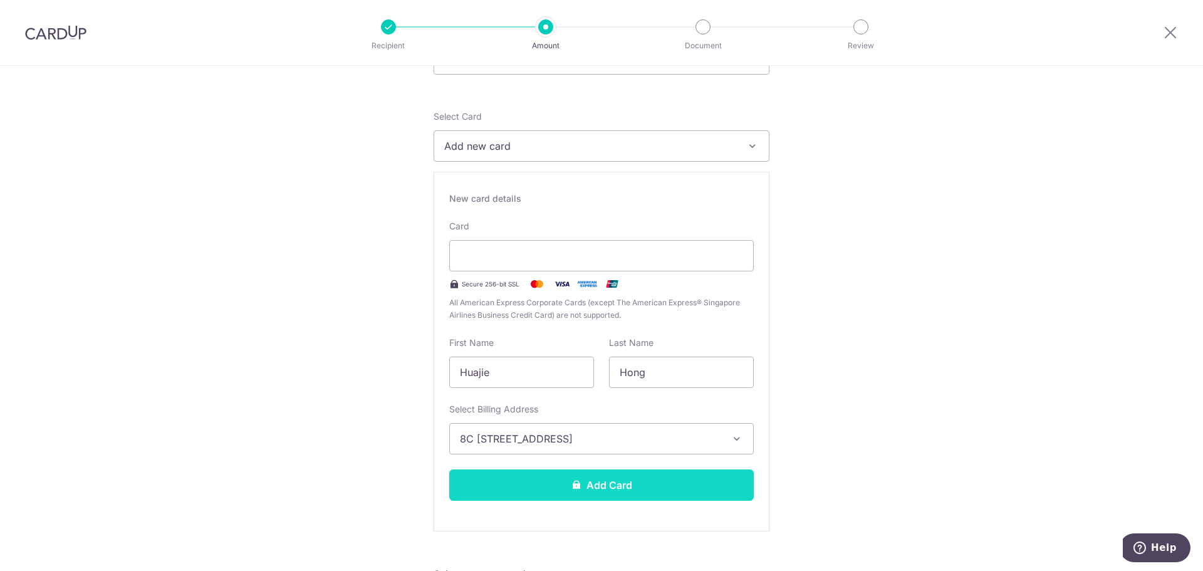
click at [580, 498] on button "Add Card" at bounding box center [601, 484] width 304 height 31
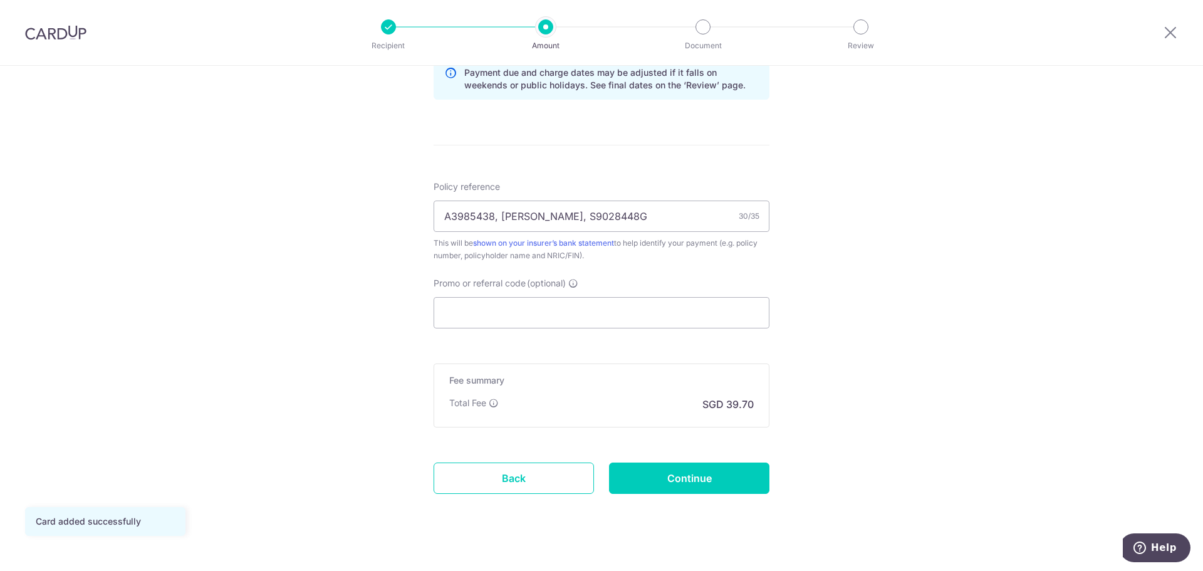
scroll to position [680, 0]
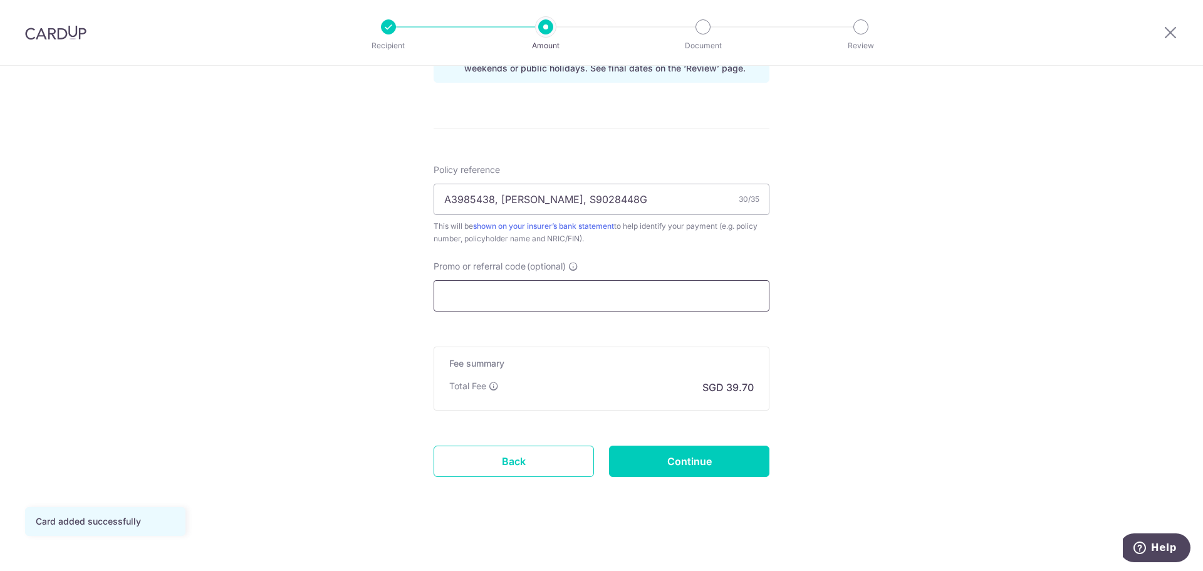
click at [536, 292] on input "Promo or referral code (optional)" at bounding box center [601, 295] width 336 height 31
paste input "OFF225"
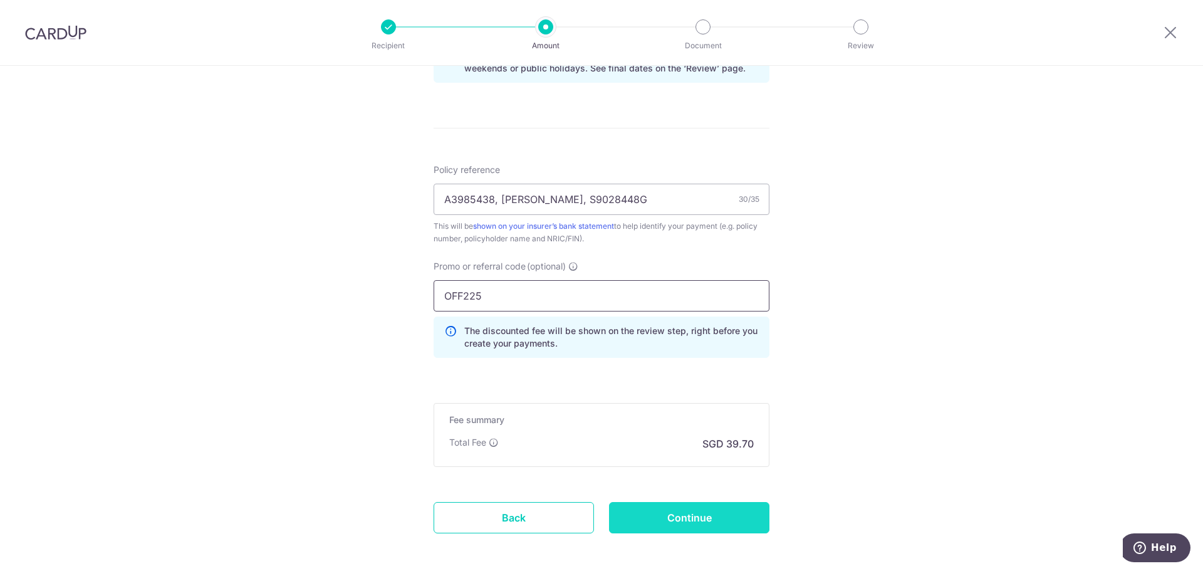
type input "OFF225"
click at [705, 520] on input "Continue" at bounding box center [689, 517] width 160 height 31
type input "Create Schedule"
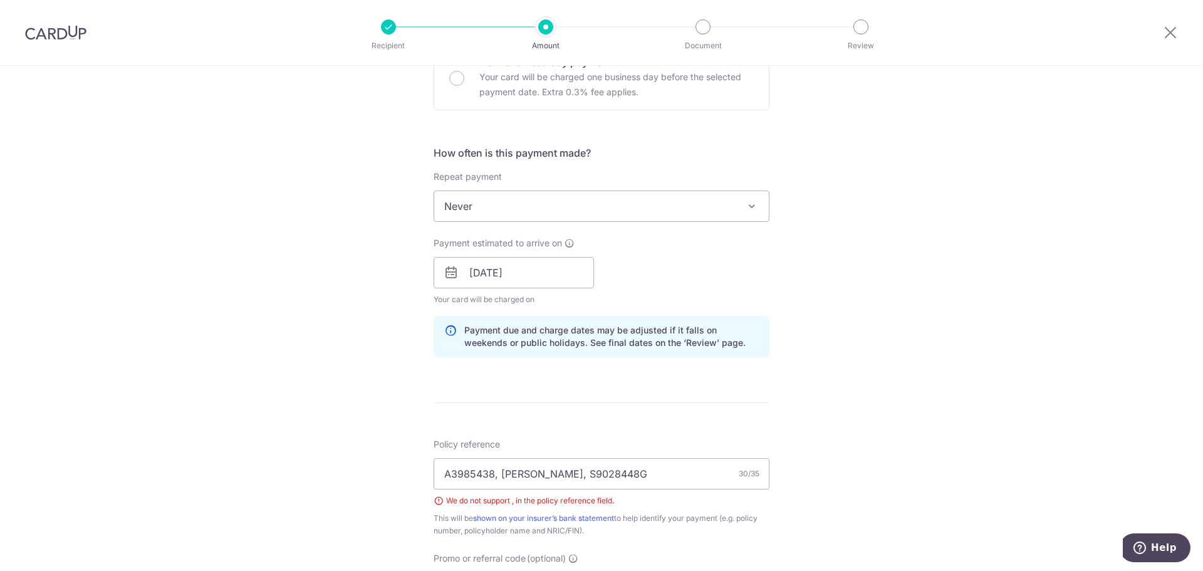
scroll to position [503, 0]
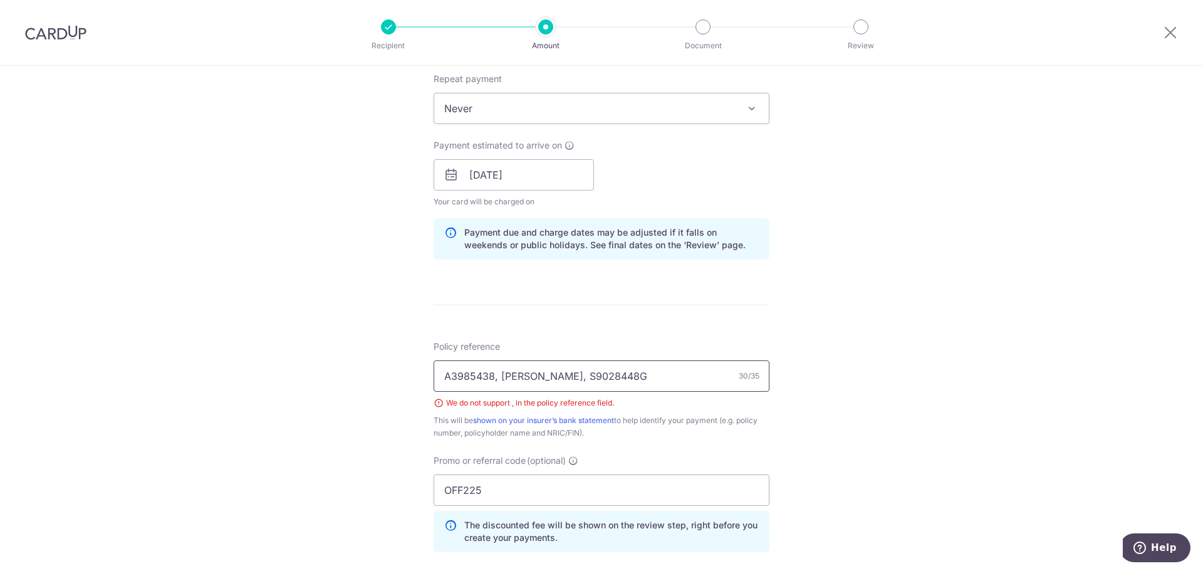
click at [639, 376] on input "A3985438, Ng Yuting, S9028448G" at bounding box center [601, 375] width 336 height 31
click at [635, 372] on input "A3985438, Ng Yuting, S9028448G" at bounding box center [601, 375] width 336 height 31
click at [492, 378] on input "A3985438, Ng Yuting, S9028448G" at bounding box center [601, 375] width 336 height 31
type input "A3985438 / Ng Yuting / S9028448G"
click at [827, 395] on div "Tell us more about your payment Enter payment amount SGD 1,526.83 1526.83 Selec…" at bounding box center [601, 192] width 1203 height 1258
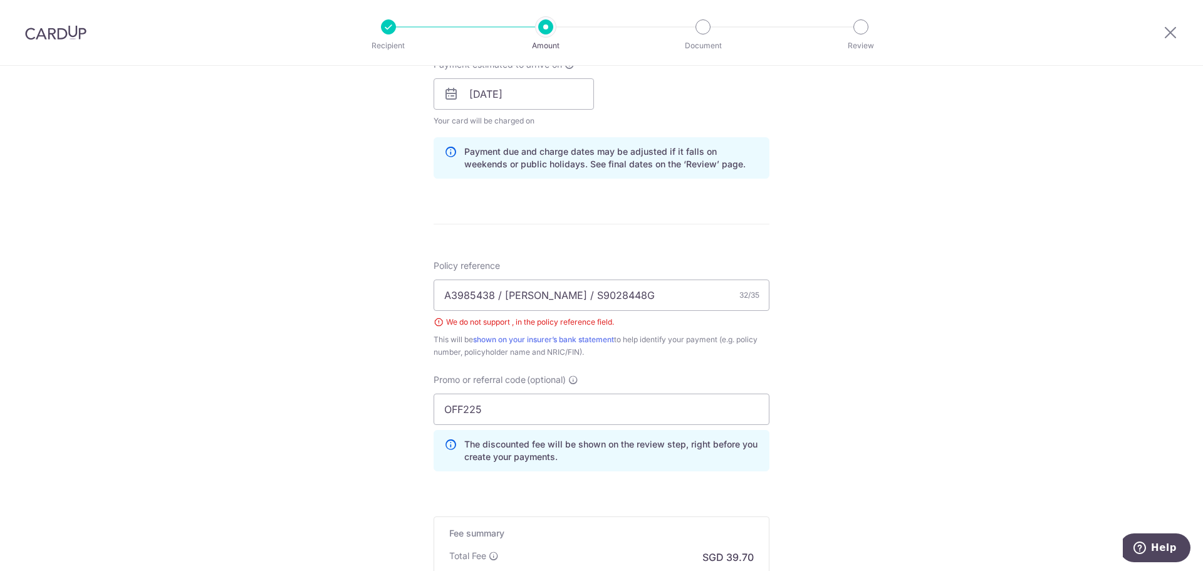
scroll to position [753, 0]
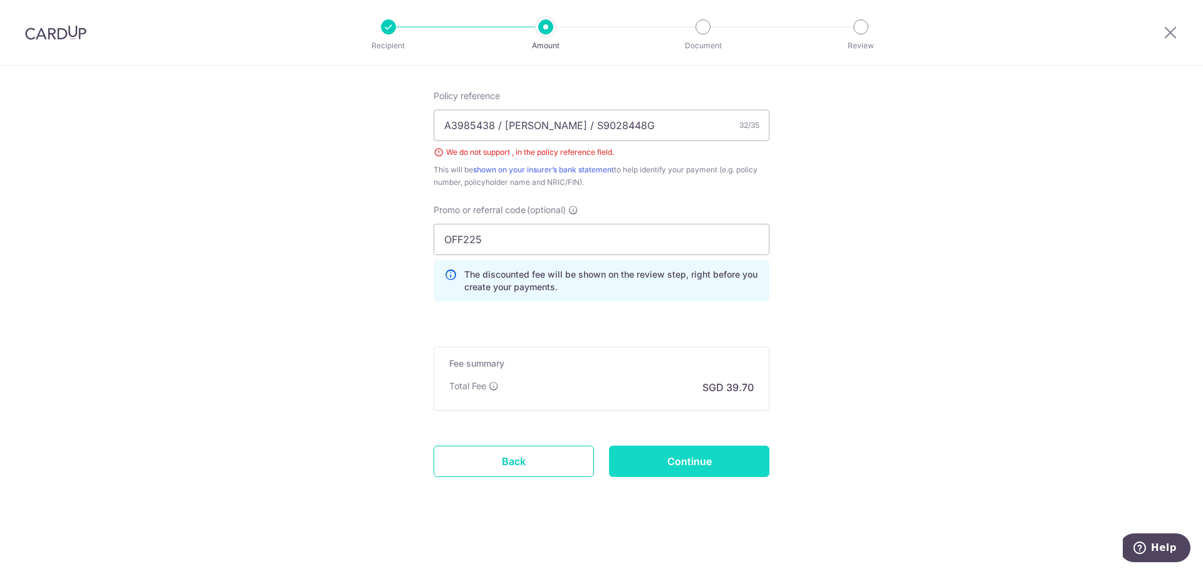
click at [700, 459] on input "Continue" at bounding box center [689, 460] width 160 height 31
type input "Create Schedule"
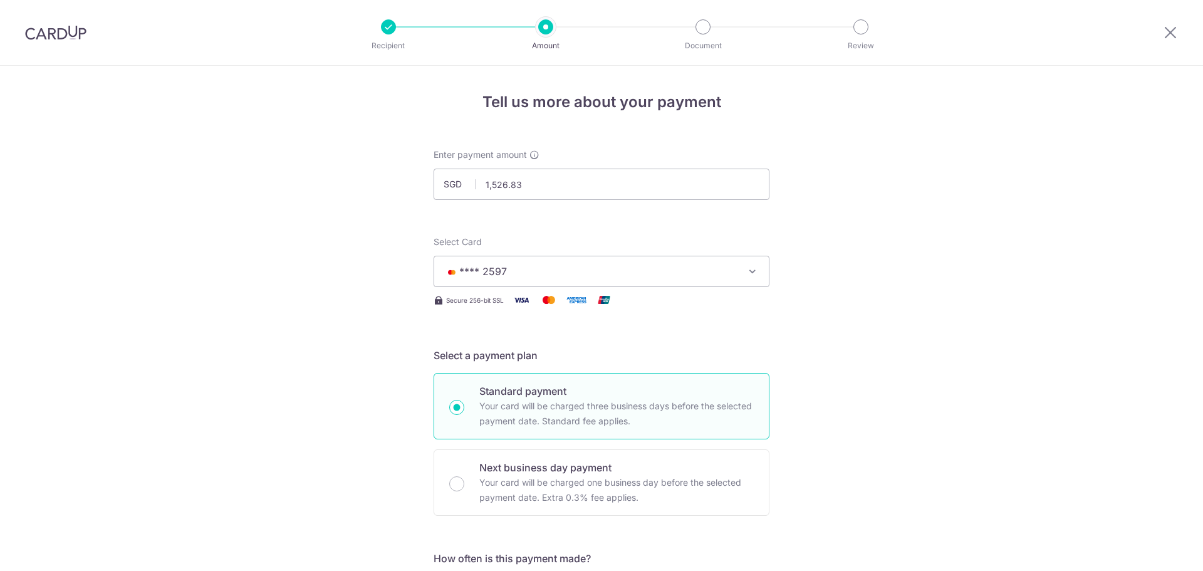
scroll to position [753, 0]
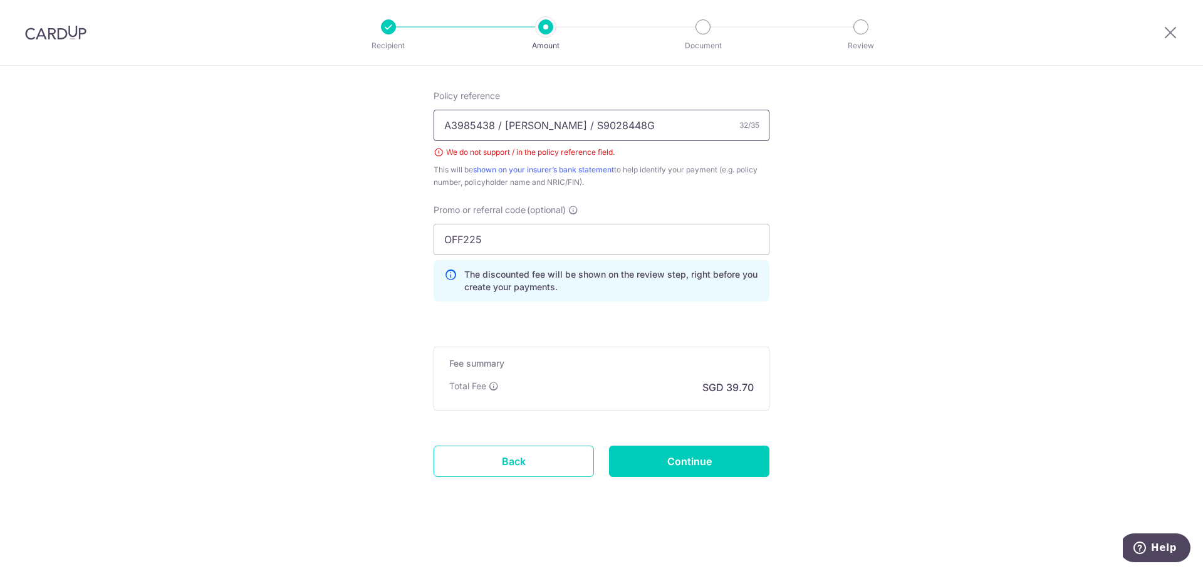
click at [498, 125] on input "A3985438 / Ng Yuting / S9028448G" at bounding box center [601, 125] width 336 height 31
type input "A3985438 Ng Yuting S9028448G"
click at [685, 458] on input "Continue" at bounding box center [689, 460] width 160 height 31
type input "Create Schedule"
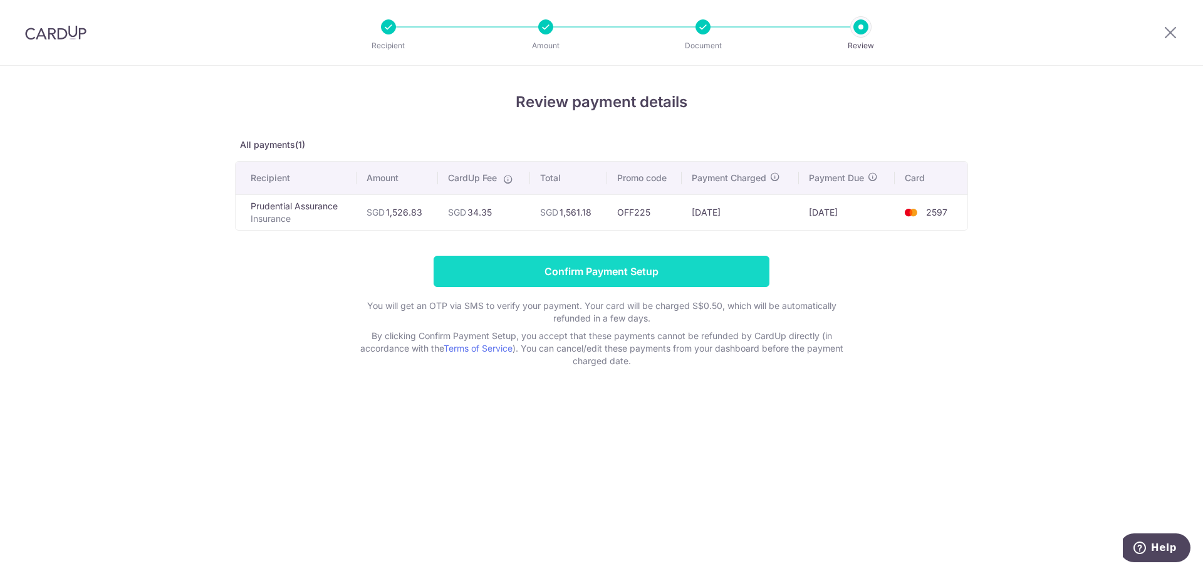
click at [591, 274] on input "Confirm Payment Setup" at bounding box center [601, 271] width 336 height 31
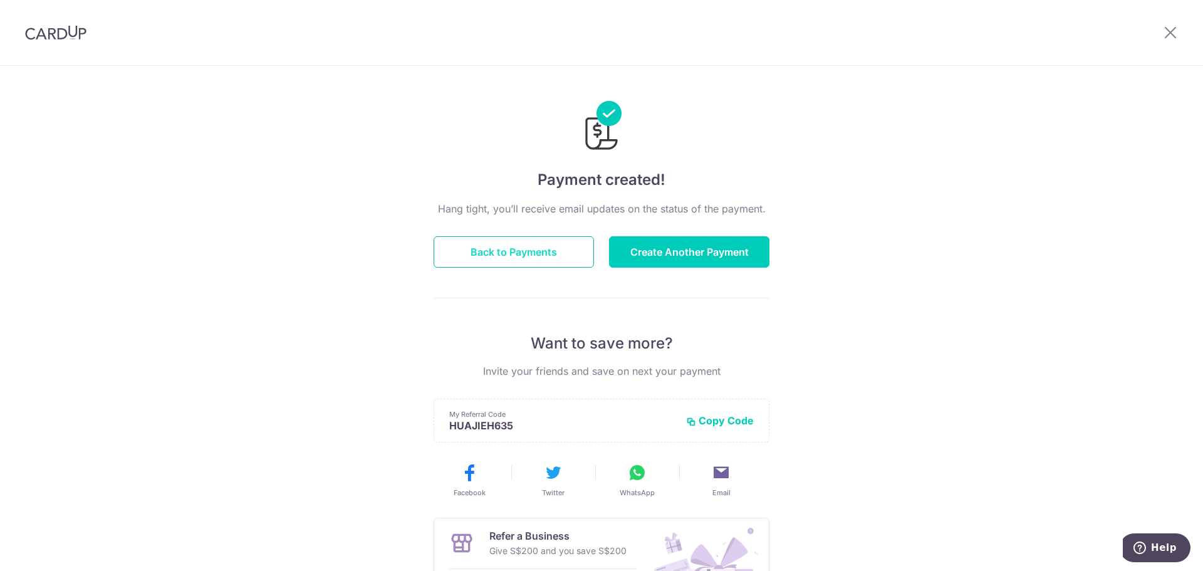
click at [556, 252] on button "Back to Payments" at bounding box center [513, 251] width 160 height 31
